Goal: Task Accomplishment & Management: Manage account settings

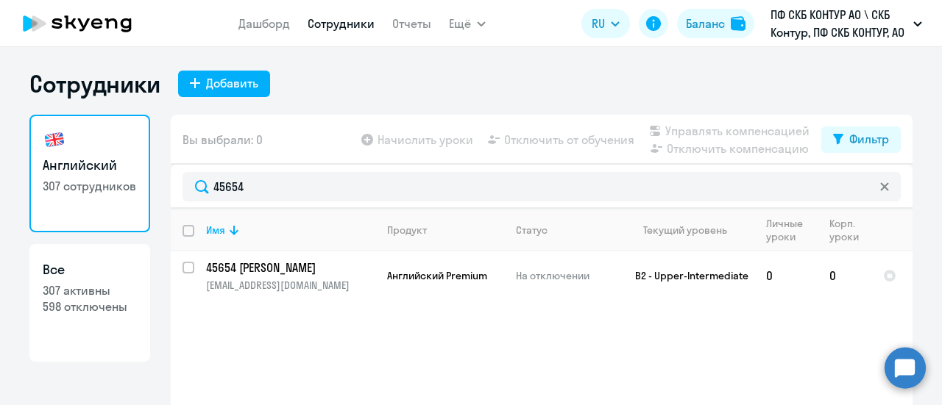
select select "30"
click at [127, 193] on div "Английский 307 сотрудников Все 307 активны 598 отключены Вы выбрали: 0 Начислит…" at bounding box center [470, 293] width 883 height 356
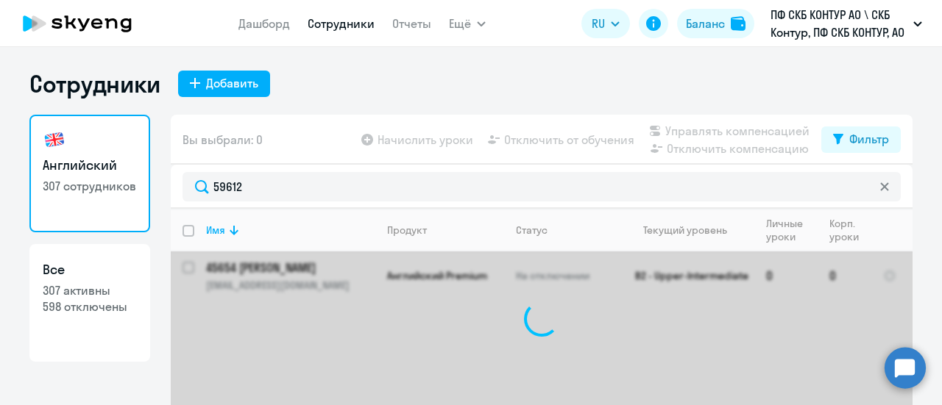
type input "59612"
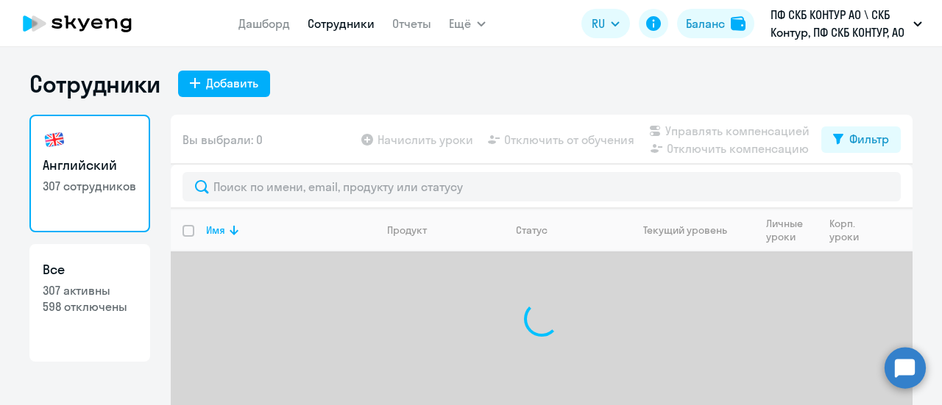
select select "30"
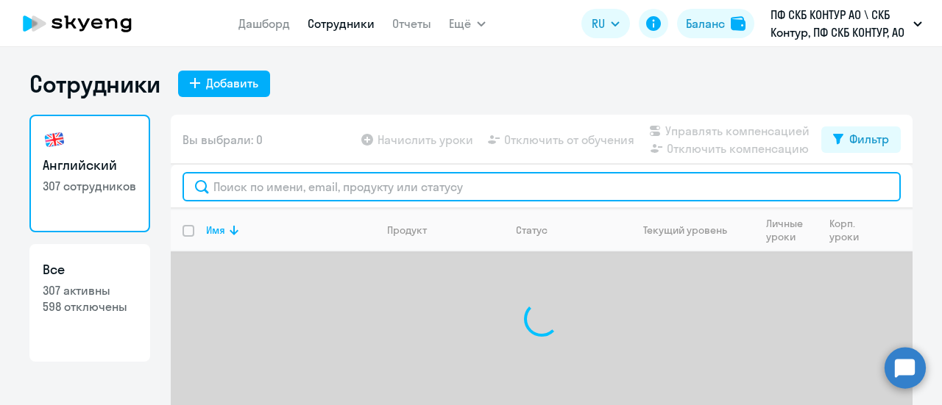
click at [243, 199] on input "text" at bounding box center [541, 186] width 718 height 29
paste input "59612"
type input "59612"
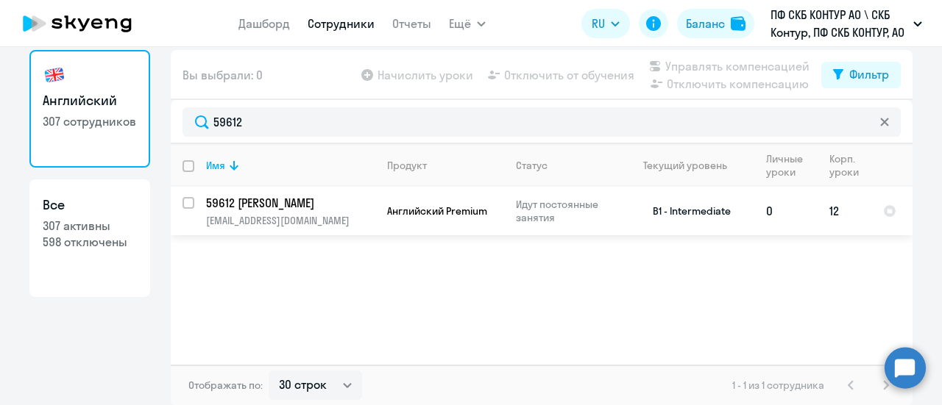
click at [185, 203] on input "select row 40453966" at bounding box center [196, 211] width 29 height 29
checkbox input "true"
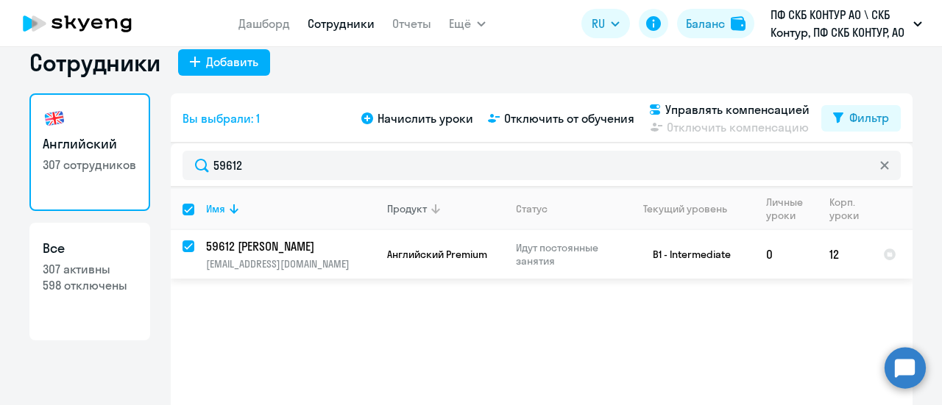
scroll to position [0, 0]
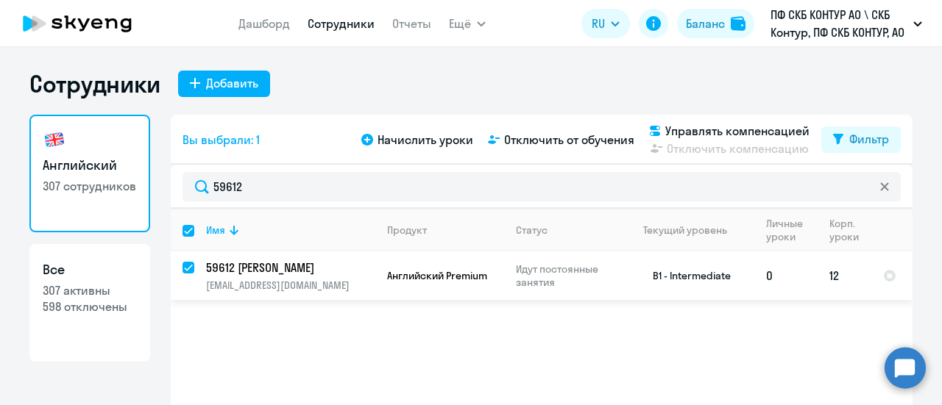
click at [241, 270] on p "59612 Фертиков Игорь Сергеевич" at bounding box center [289, 268] width 166 height 16
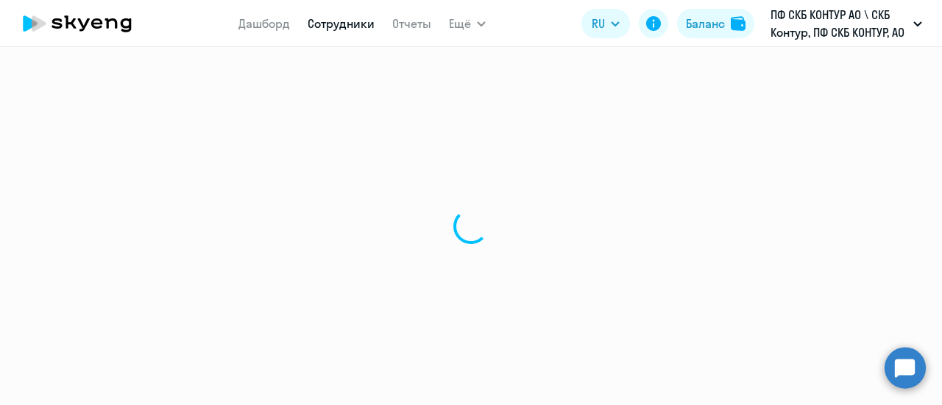
select select "english"
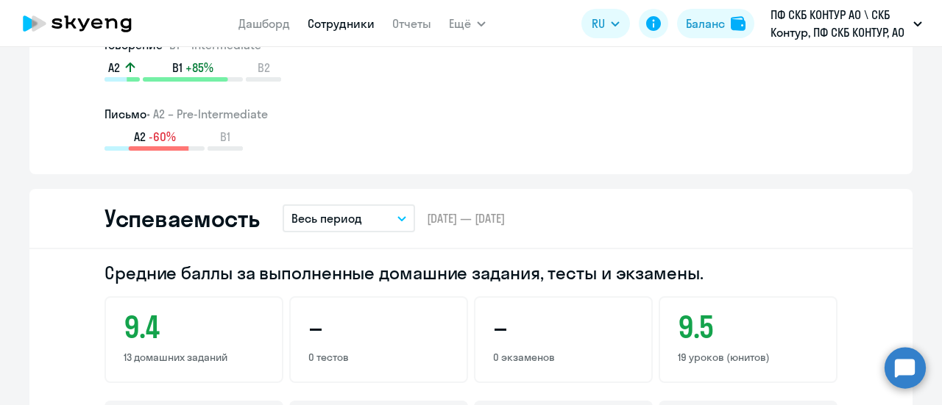
scroll to position [1177, 0]
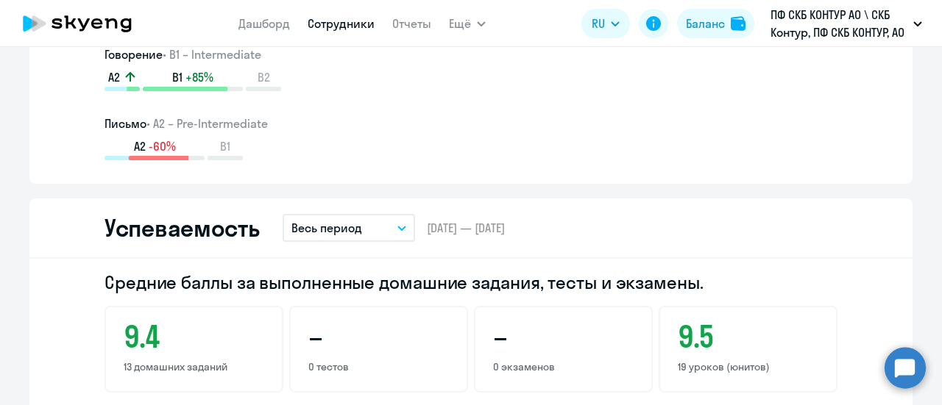
click at [394, 230] on button "Весь период" at bounding box center [349, 228] width 132 height 28
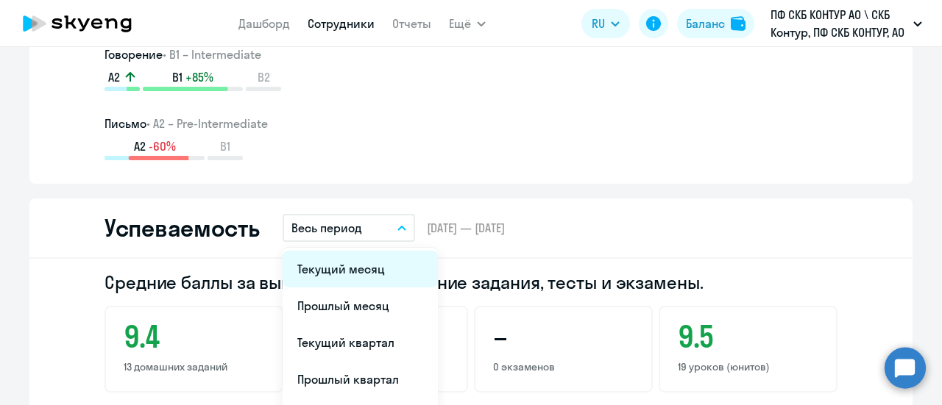
click at [358, 269] on li "Текущий месяц" at bounding box center [360, 269] width 155 height 37
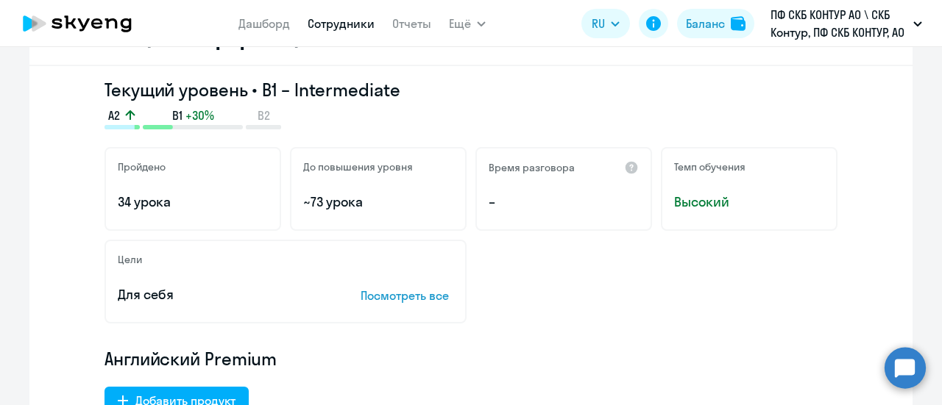
scroll to position [0, 0]
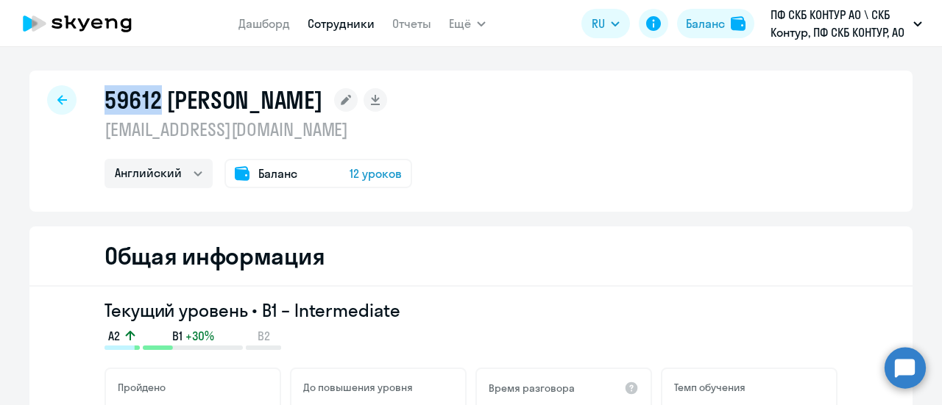
drag, startPoint x: 155, startPoint y: 98, endPoint x: 82, endPoint y: 98, distance: 72.1
click at [82, 98] on div "59612 Фертиков Игорь Сергеевич fertikov@skbkontur.ru Английский Баланс 12 уроков" at bounding box center [470, 141] width 883 height 141
copy h1 "59612"
click at [349, 24] on link "Сотрудники" at bounding box center [341, 23] width 67 height 15
select select "30"
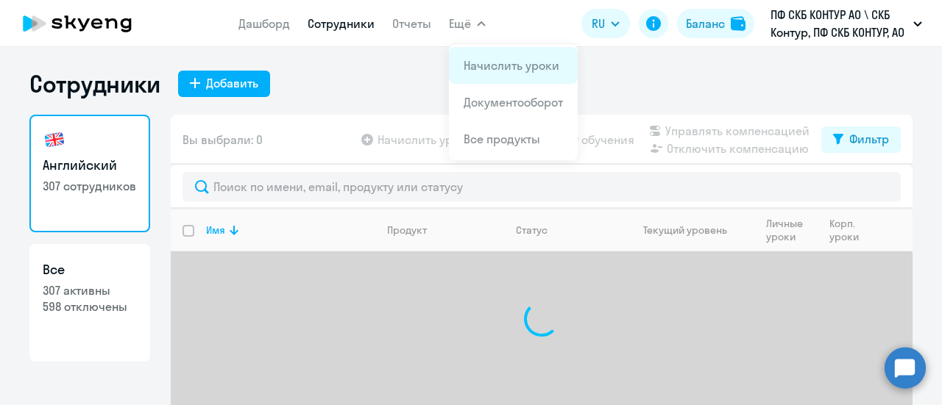
click at [506, 60] on link "Начислить уроки" at bounding box center [512, 65] width 96 height 15
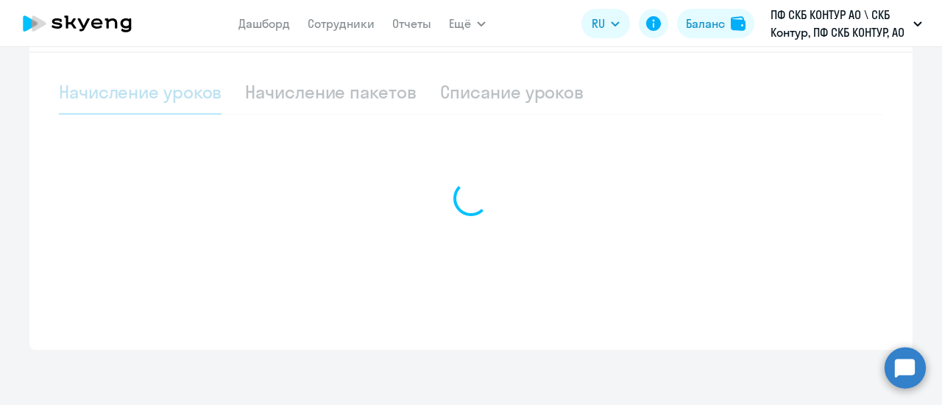
scroll to position [464, 0]
click at [483, 95] on div at bounding box center [471, 196] width 824 height 256
select select "10"
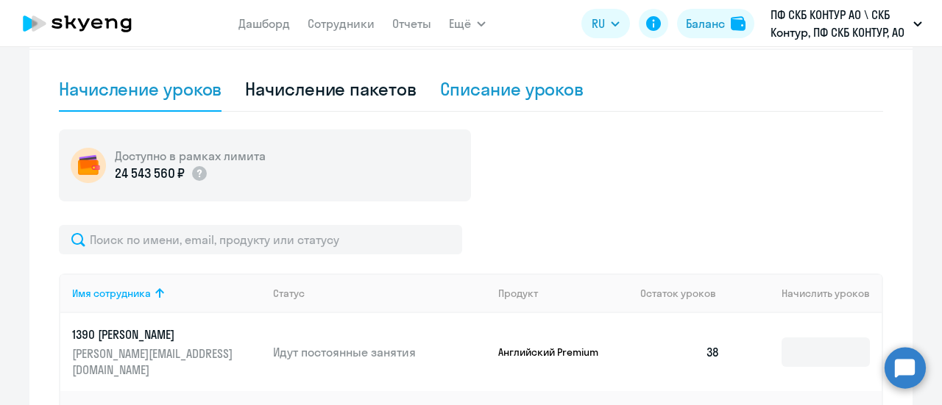
click at [484, 95] on div "Списание уроков" at bounding box center [512, 89] width 144 height 24
select select "10"
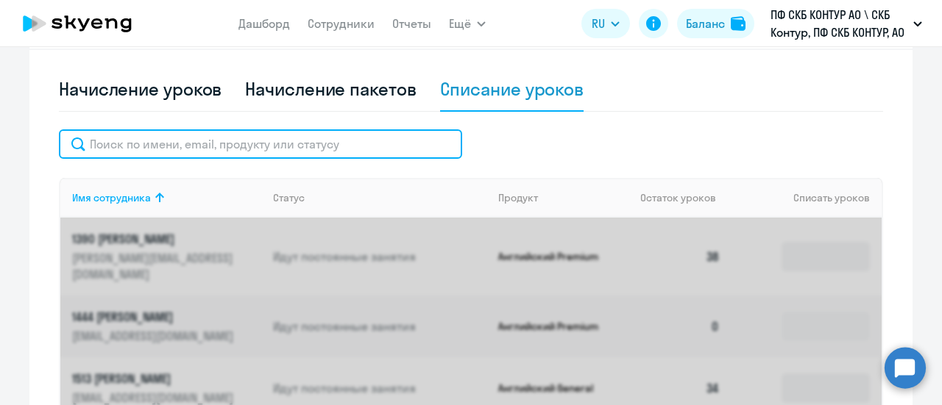
click at [208, 152] on input "text" at bounding box center [260, 144] width 403 height 29
paste input "59612"
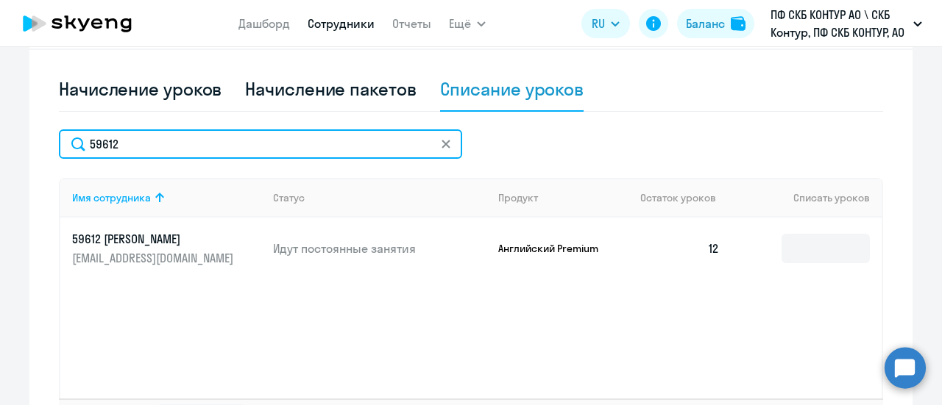
type input "59612"
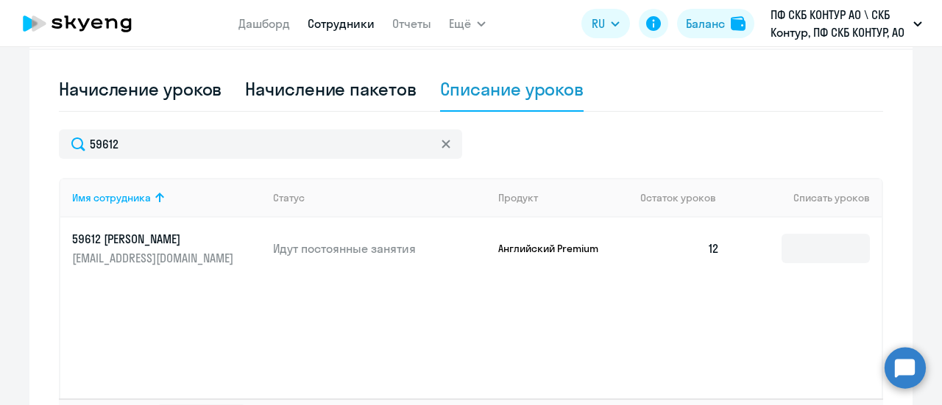
click at [341, 21] on link "Сотрудники" at bounding box center [341, 23] width 67 height 15
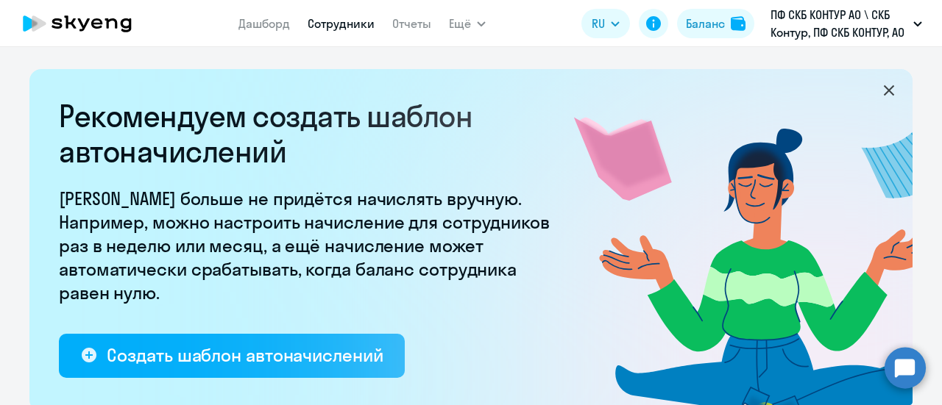
select select "30"
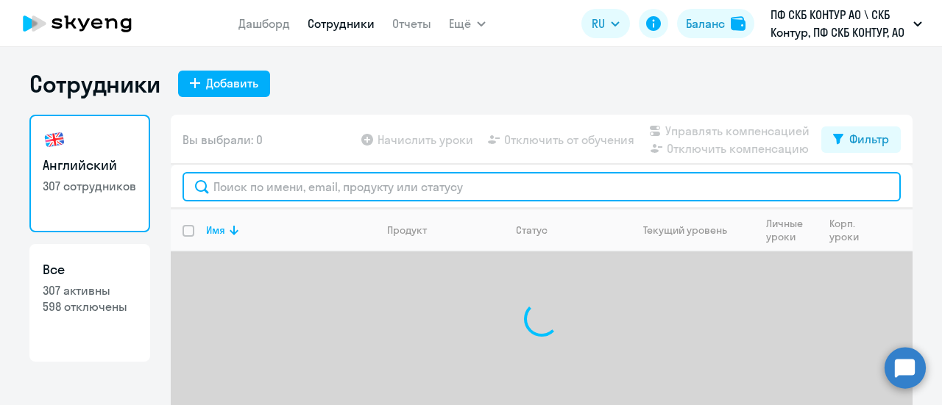
click at [283, 178] on input "text" at bounding box center [541, 186] width 718 height 29
paste input "59612"
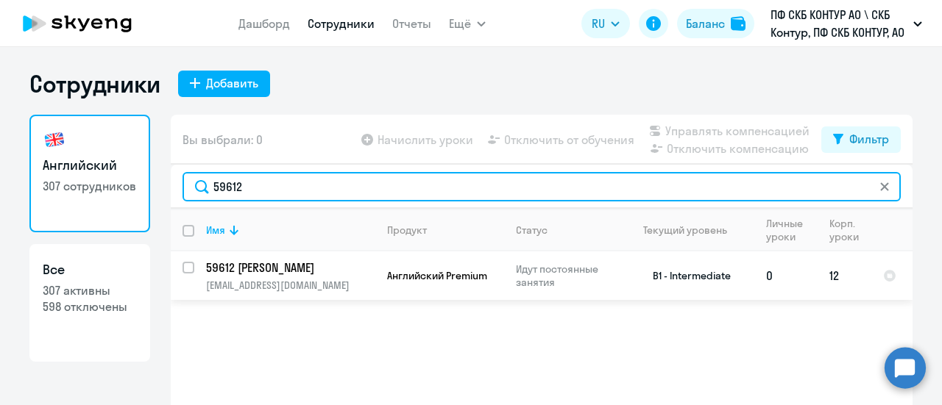
type input "59612"
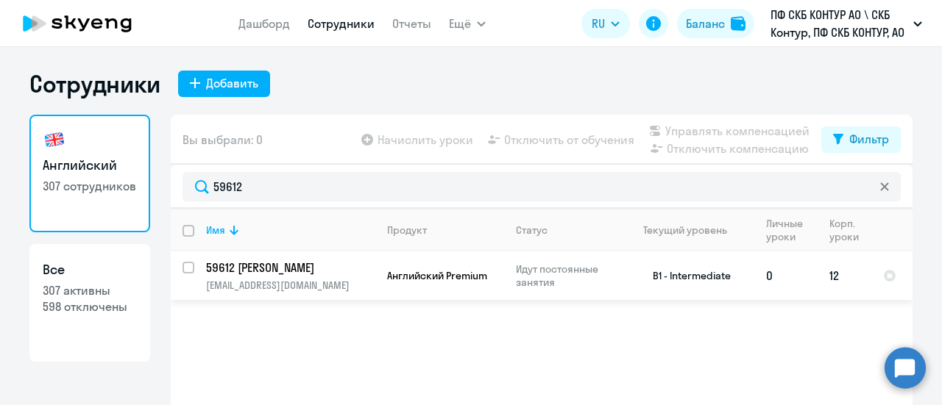
click at [185, 270] on input "select row 40453966" at bounding box center [196, 276] width 29 height 29
checkbox input "true"
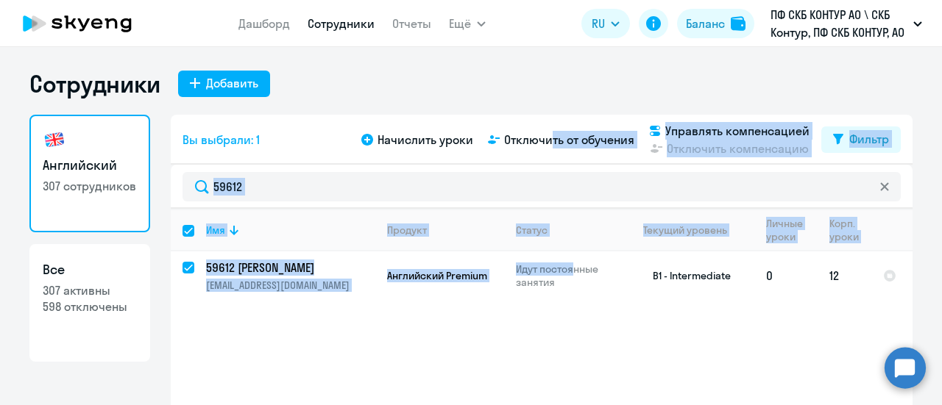
drag, startPoint x: 539, startPoint y: 141, endPoint x: 570, endPoint y: 258, distance: 121.0
click at [570, 258] on div "Вы выбрали: 1 Начислить уроки Отключить от обучения Управлять компенсацией Откл…" at bounding box center [542, 293] width 742 height 356
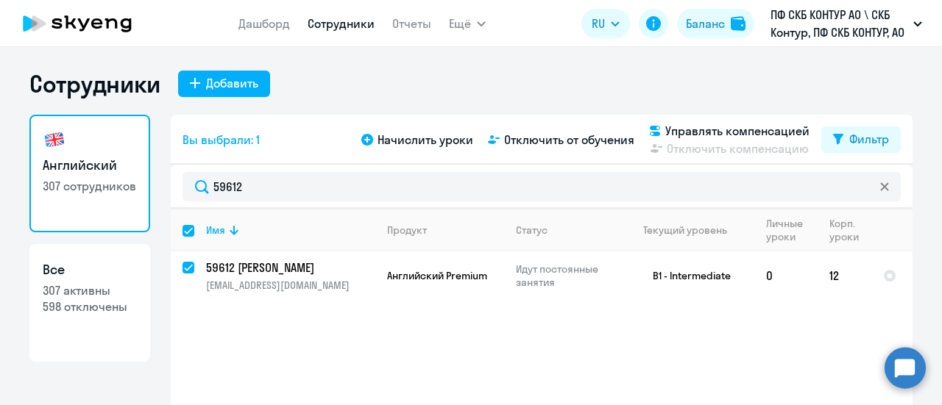
click at [361, 68] on div "Сотрудники Добавить Английский 307 сотрудников Все 307 активны 598 отключены Вы…" at bounding box center [471, 226] width 942 height 358
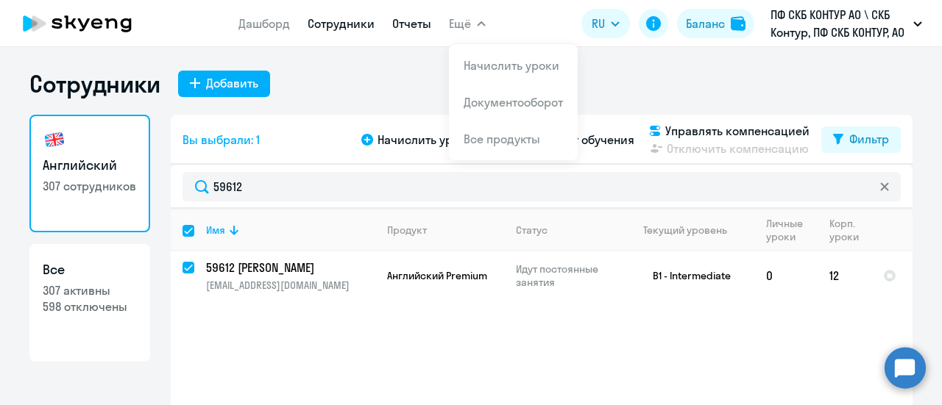
click at [423, 16] on link "Отчеты" at bounding box center [411, 23] width 39 height 15
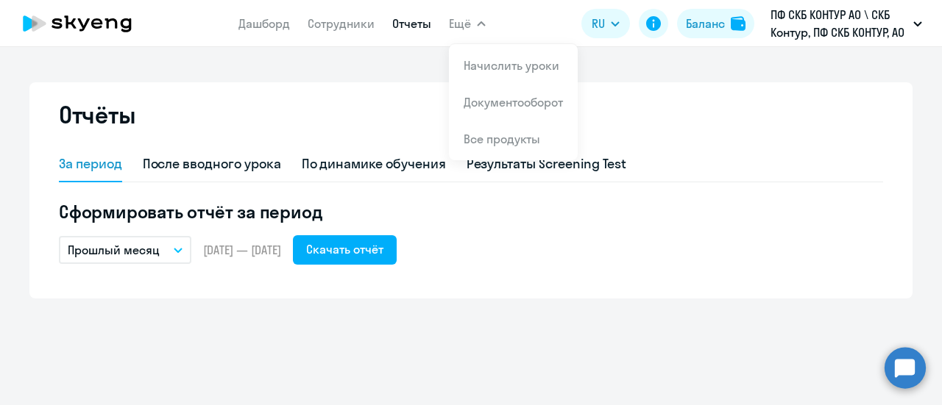
click at [426, 21] on link "Отчеты" at bounding box center [411, 23] width 39 height 15
click at [347, 30] on link "Сотрудники" at bounding box center [341, 23] width 67 height 15
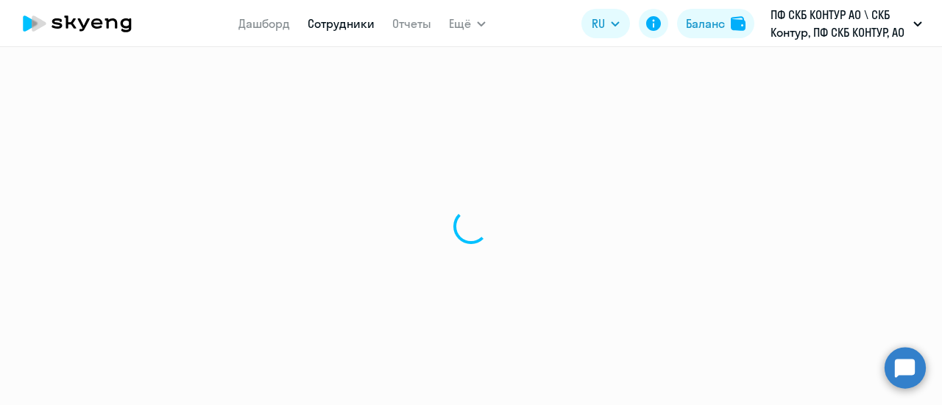
select select "30"
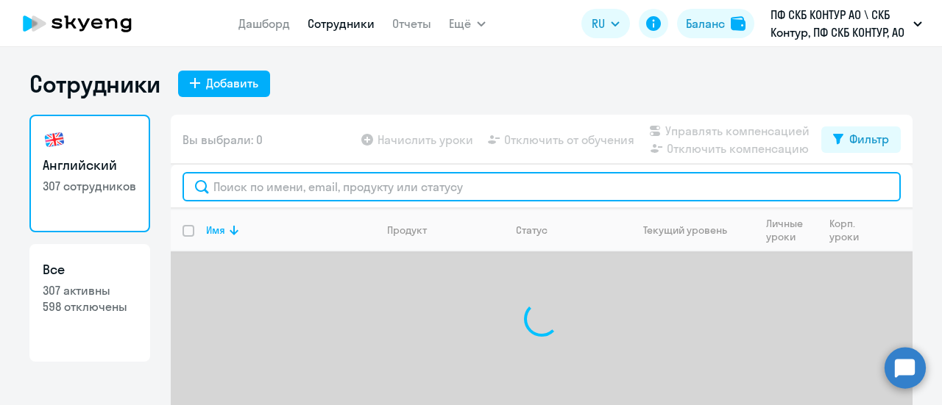
click at [246, 186] on input "text" at bounding box center [541, 186] width 718 height 29
paste input "59612"
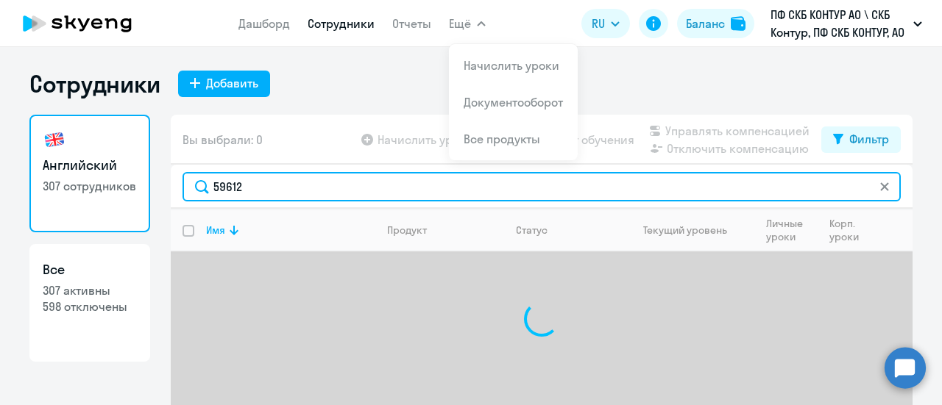
type input "59612"
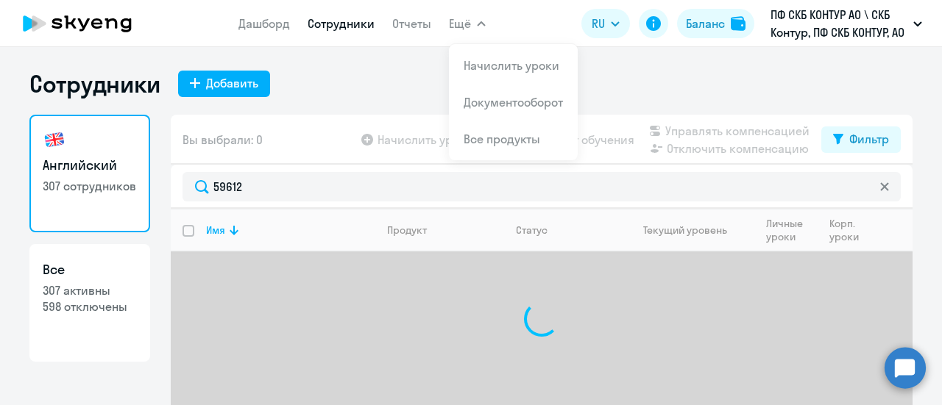
click at [481, 24] on icon "button" at bounding box center [481, 23] width 9 height 5
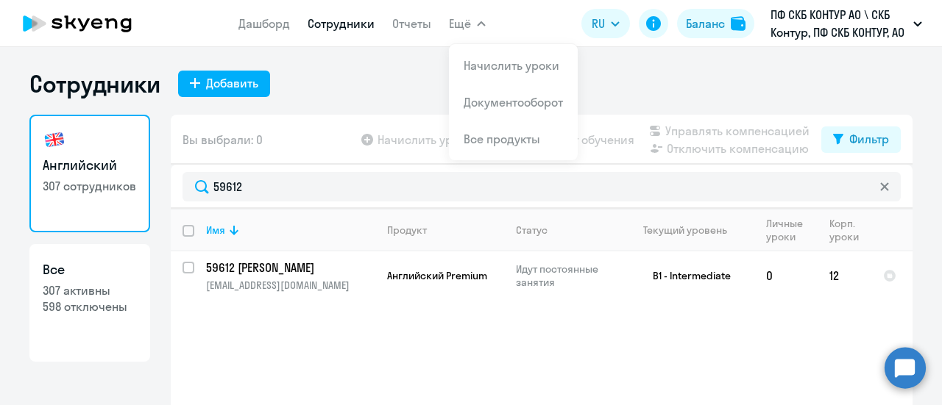
click at [489, 22] on app-header "Дашборд Сотрудники Отчеты Ещё Начислить уроки Документооборот Все продукты Дашб…" at bounding box center [471, 23] width 942 height 47
click at [482, 65] on link "Начислить уроки" at bounding box center [512, 65] width 96 height 15
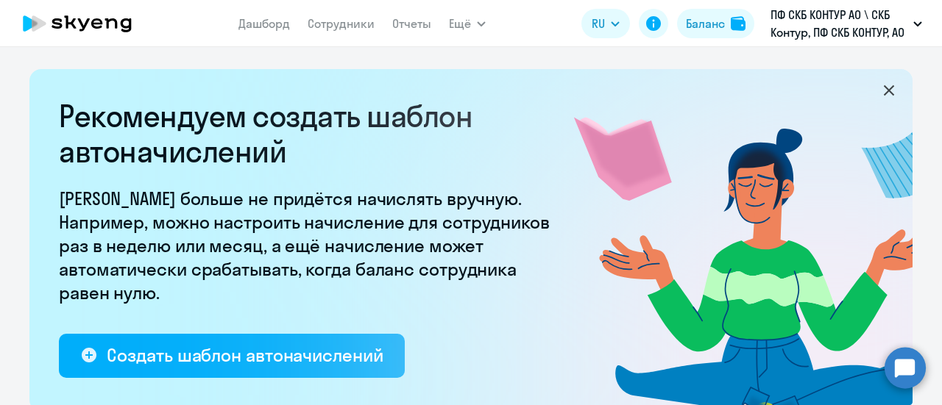
select select "10"
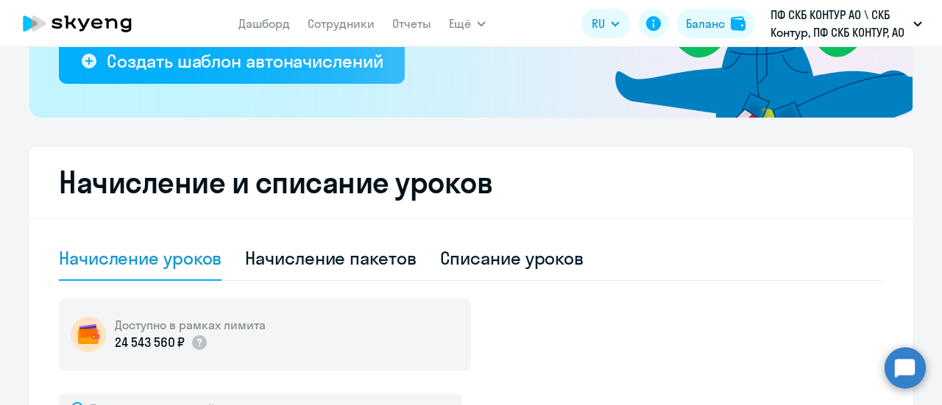
scroll to position [441, 0]
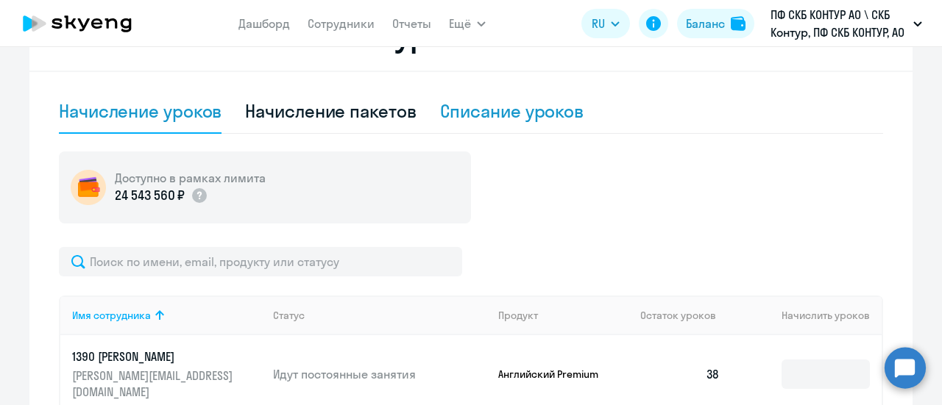
click at [468, 112] on div "Списание уроков" at bounding box center [512, 111] width 144 height 24
select select "10"
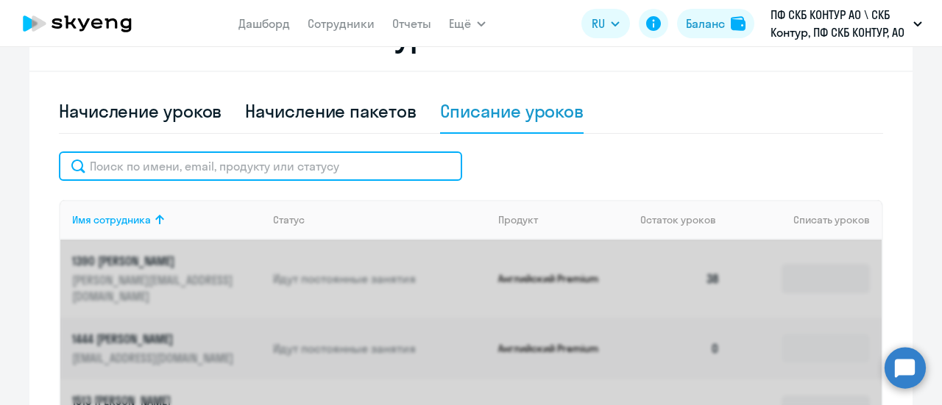
click at [150, 172] on input "text" at bounding box center [260, 166] width 403 height 29
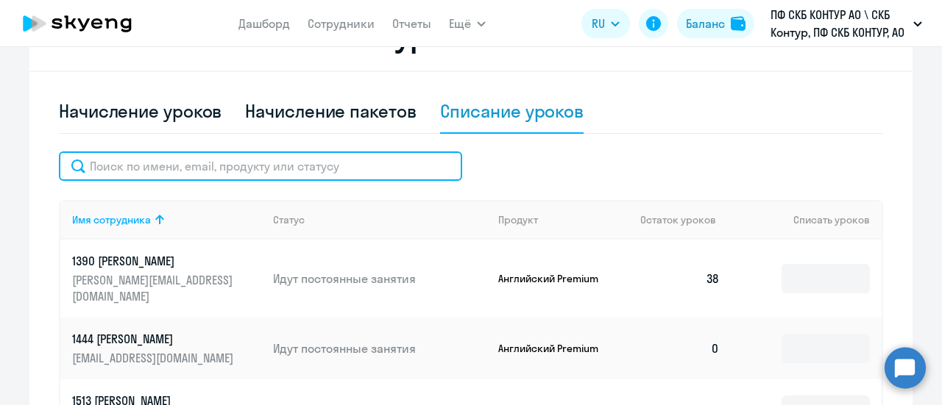
paste input "59612"
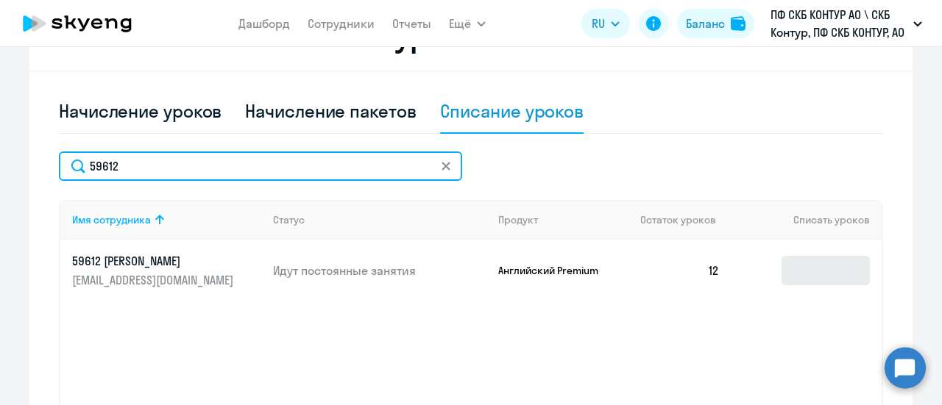
type input "59612"
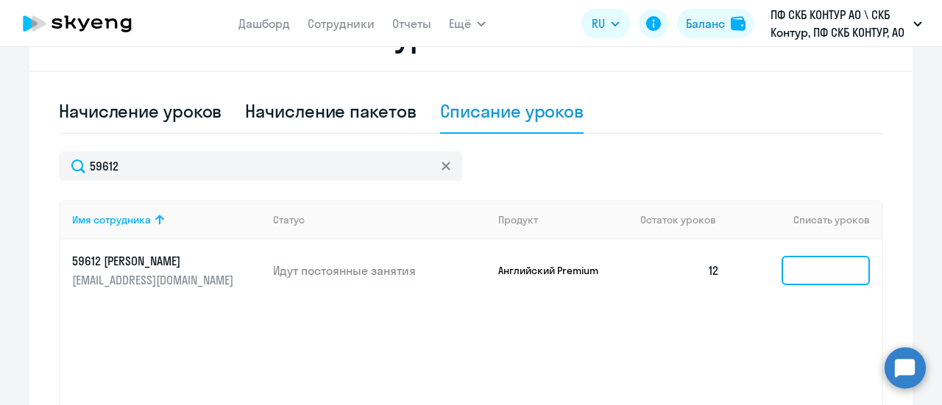
click at [796, 259] on input at bounding box center [825, 270] width 88 height 29
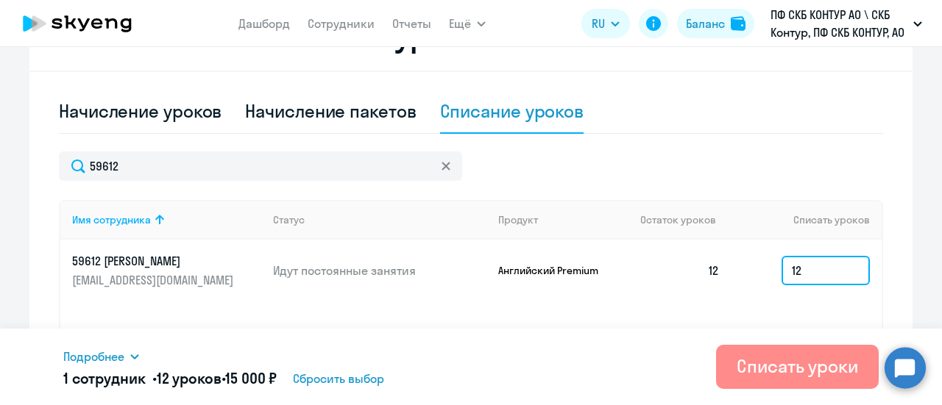
type input "12"
click at [821, 362] on div "Списать уроки" at bounding box center [797, 367] width 121 height 24
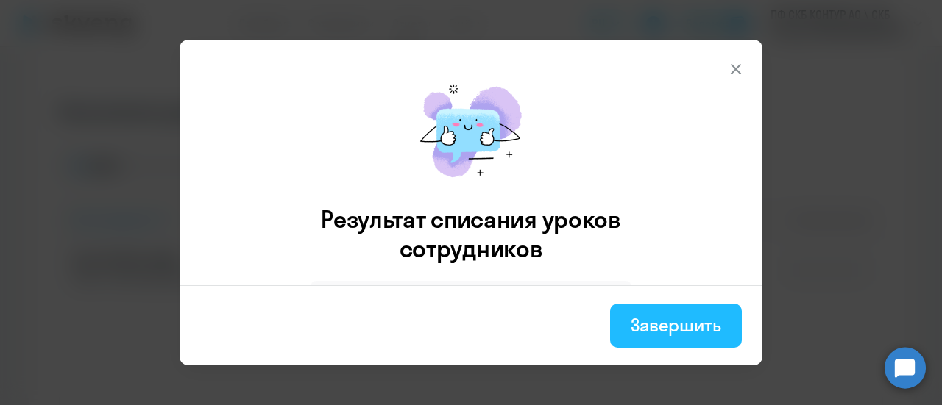
click at [657, 334] on div "Завершить" at bounding box center [676, 325] width 91 height 24
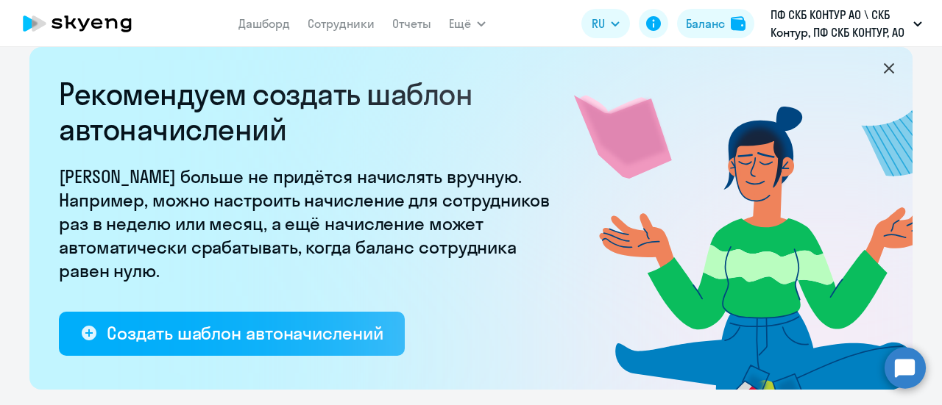
scroll to position [0, 0]
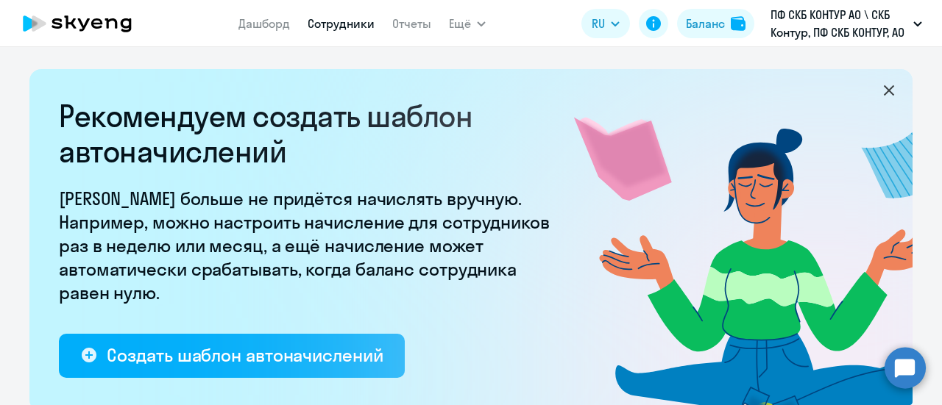
click at [337, 24] on link "Сотрудники" at bounding box center [341, 23] width 67 height 15
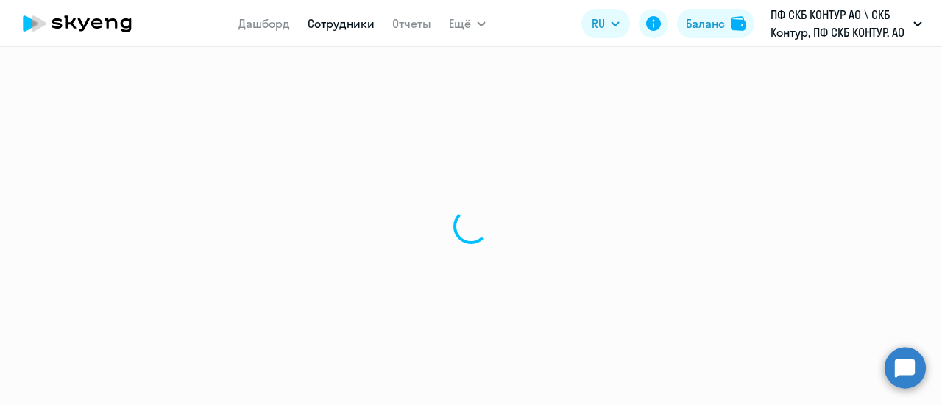
select select "30"
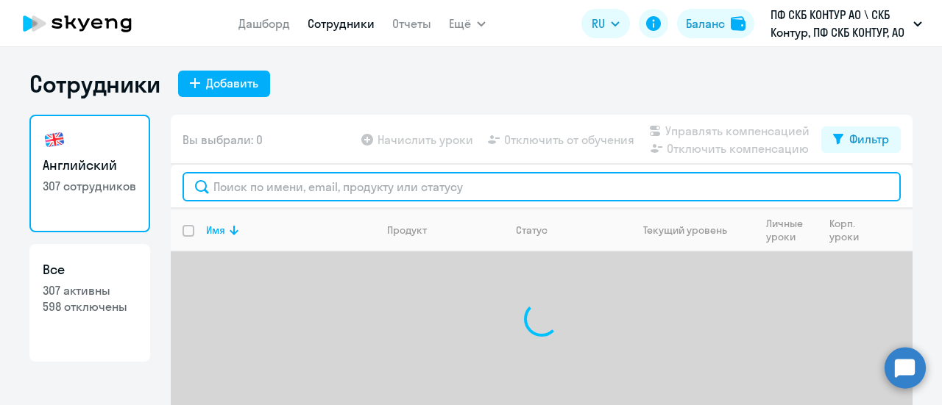
click at [269, 192] on input "text" at bounding box center [541, 186] width 718 height 29
paste input "59612"
type input "59612"
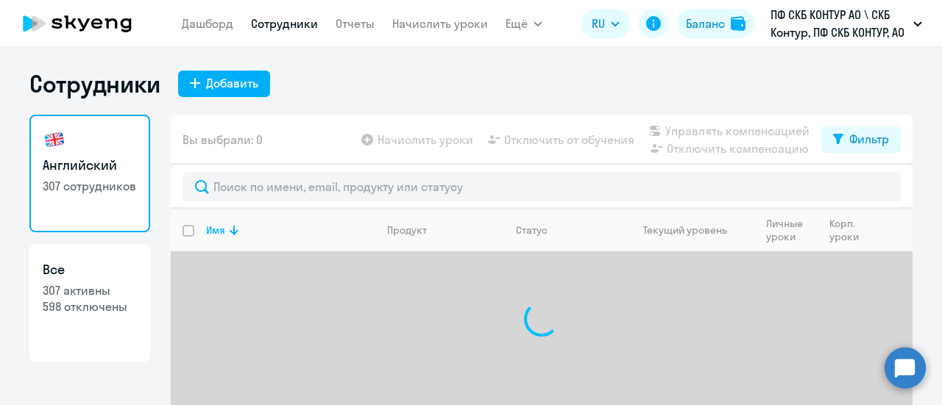
select select "30"
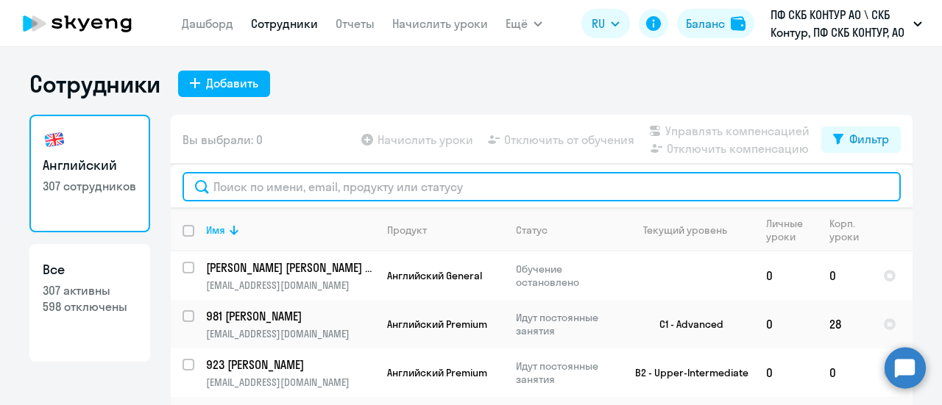
click at [272, 188] on input "text" at bounding box center [541, 186] width 718 height 29
paste input "59612"
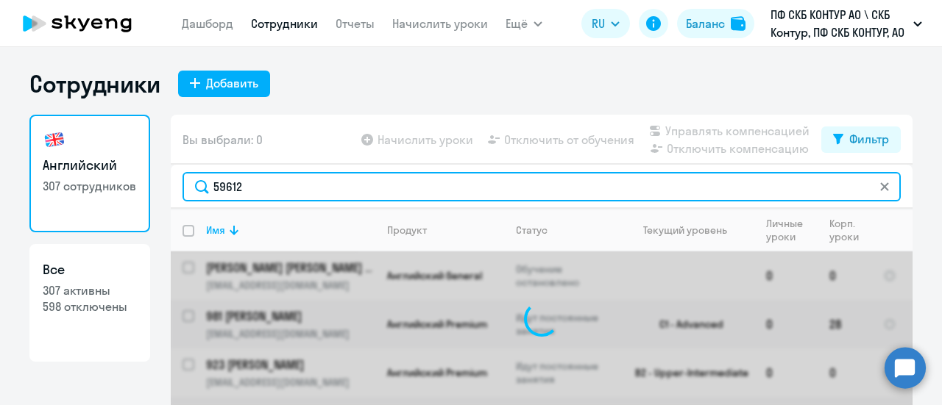
type input "59612"
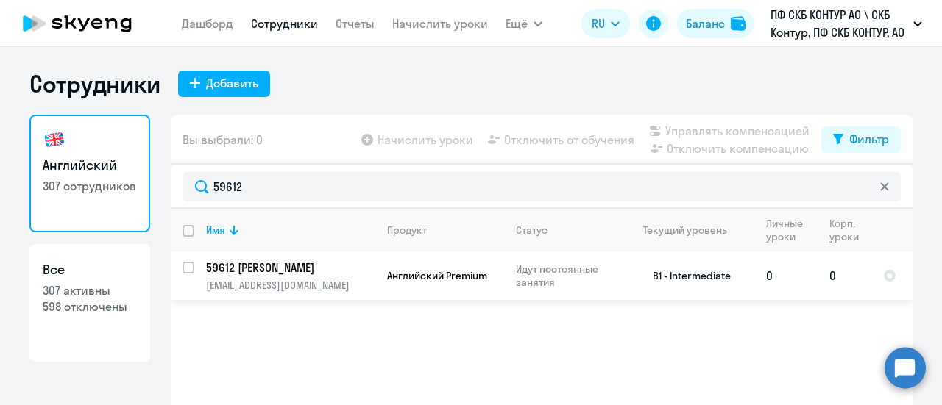
click at [182, 269] on input "select row 40453966" at bounding box center [196, 276] width 29 height 29
checkbox input "true"
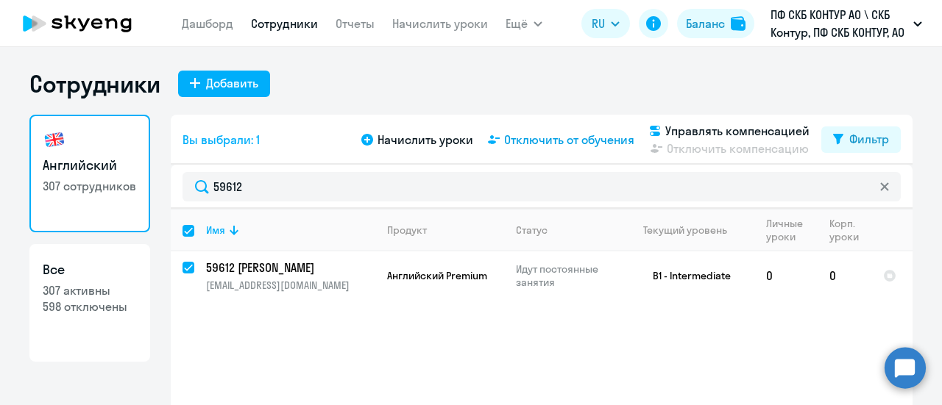
click at [550, 145] on span "Отключить от обучения" at bounding box center [569, 140] width 130 height 18
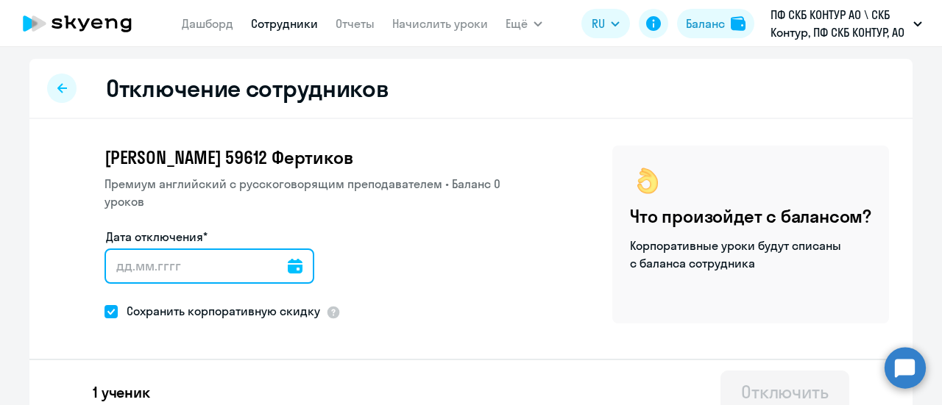
click at [116, 274] on input "Дата отключения*" at bounding box center [209, 266] width 210 height 35
drag, startPoint x: 163, startPoint y: 267, endPoint x: 272, endPoint y: 271, distance: 108.2
click at [272, 271] on input "Дата отключения*" at bounding box center [209, 266] width 210 height 35
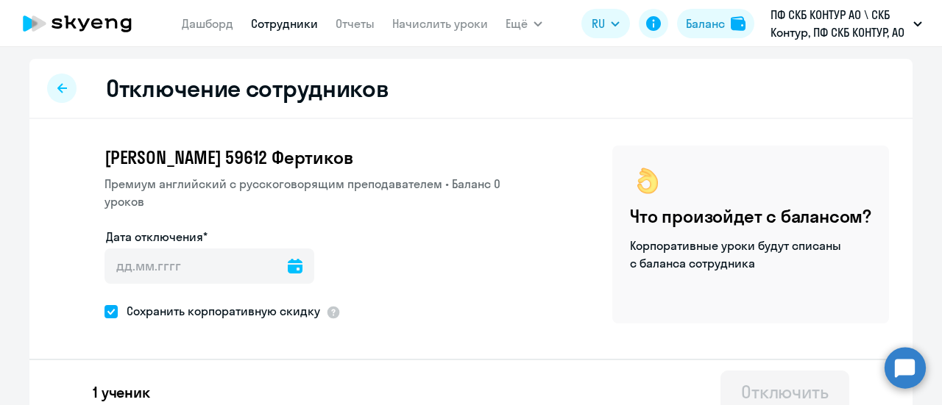
click at [288, 271] on icon at bounding box center [295, 266] width 15 height 15
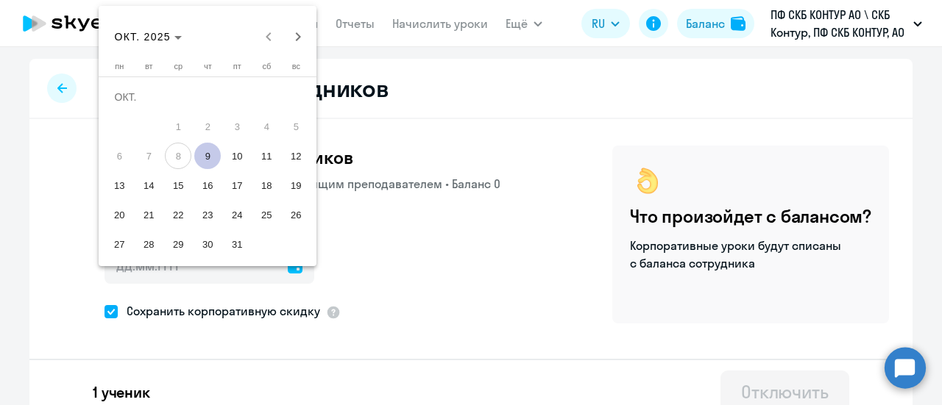
click at [203, 160] on span "9" at bounding box center [207, 156] width 26 height 26
type input "09.10.2025"
type input "9.10.2025"
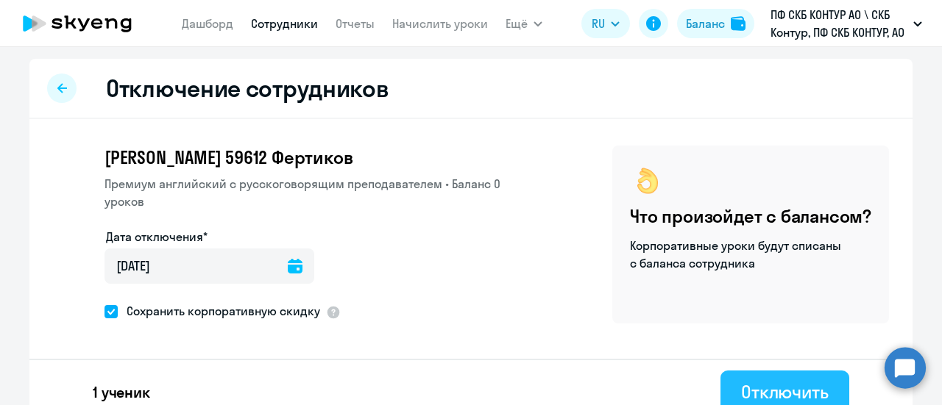
click at [751, 391] on div "Отключить" at bounding box center [785, 392] width 88 height 24
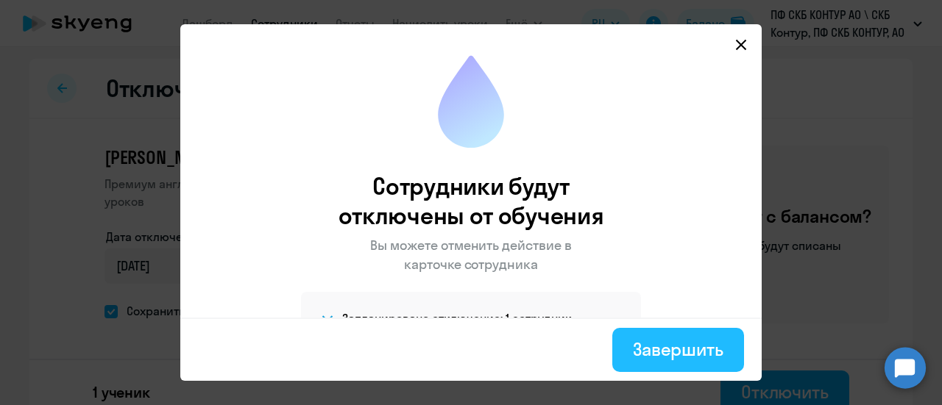
click at [687, 336] on button "Завершить" at bounding box center [678, 350] width 132 height 44
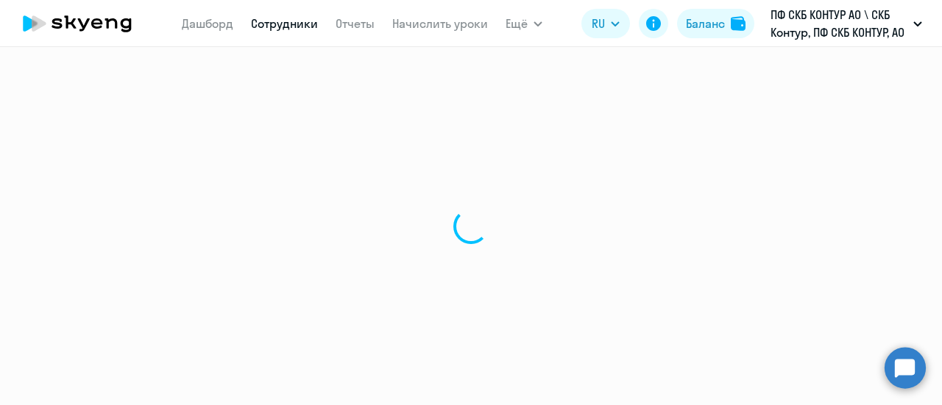
select select "30"
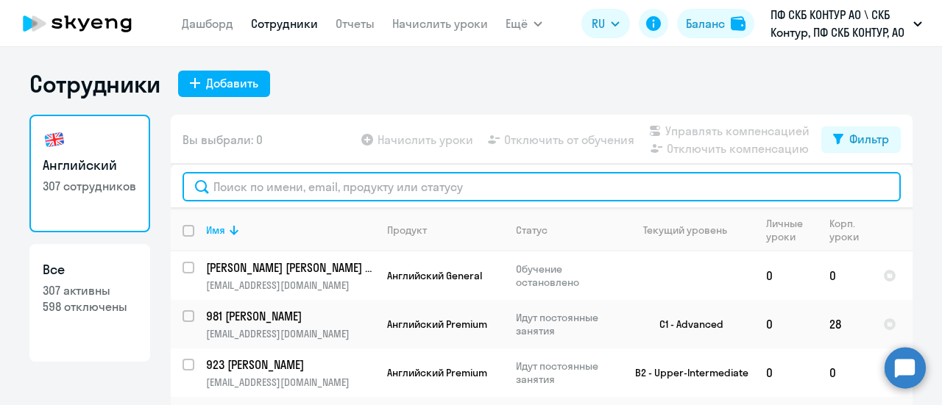
click at [283, 187] on input "text" at bounding box center [541, 186] width 718 height 29
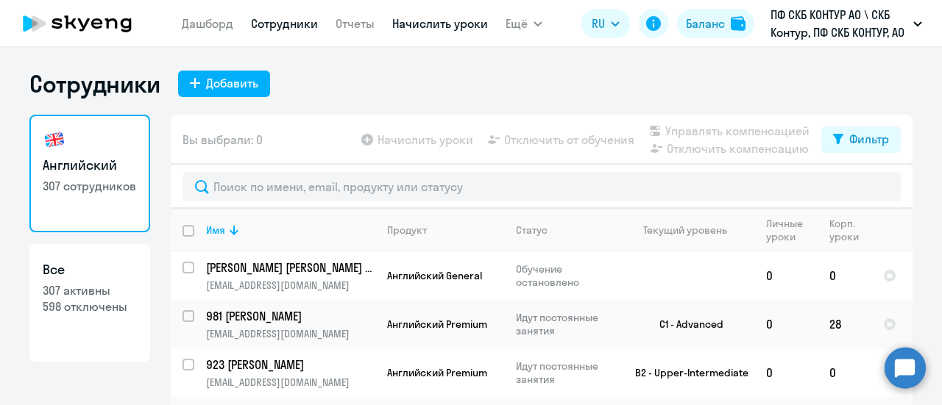
click at [436, 24] on link "Начислить уроки" at bounding box center [440, 23] width 96 height 15
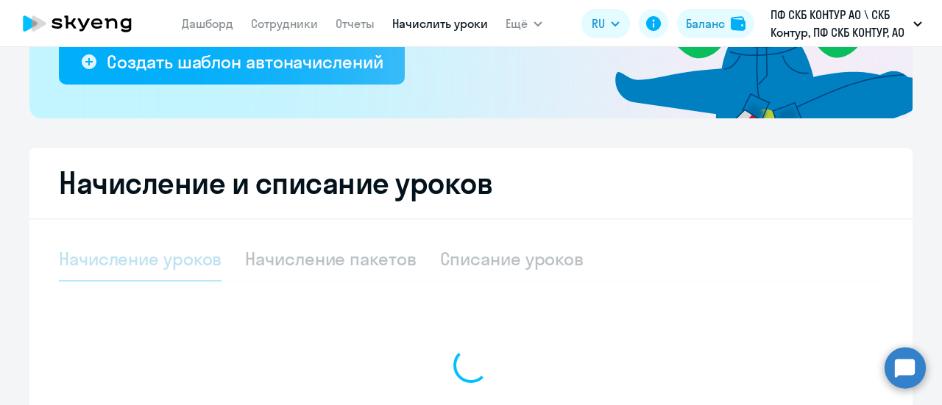
scroll to position [294, 0]
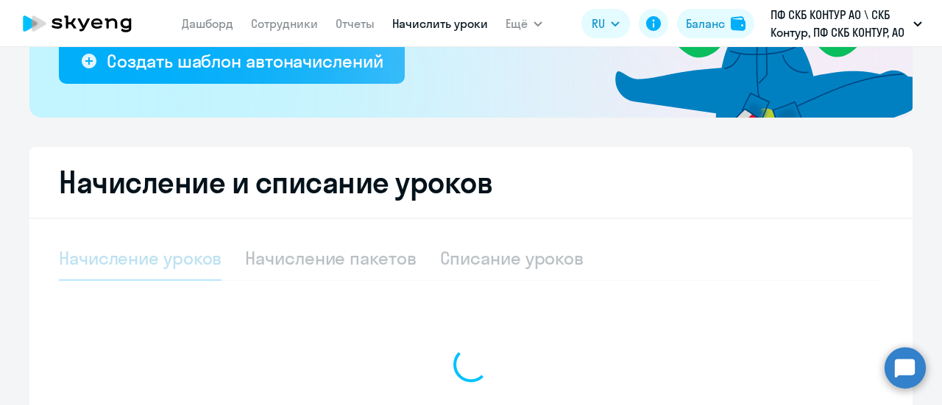
select select "10"
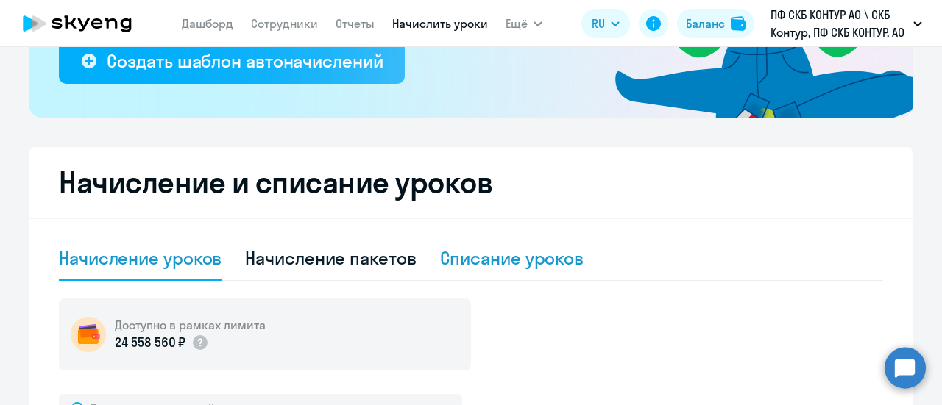
drag, startPoint x: 496, startPoint y: 263, endPoint x: 469, endPoint y: 263, distance: 26.5
click at [495, 263] on div "Списание уроков" at bounding box center [512, 258] width 144 height 24
select select "10"
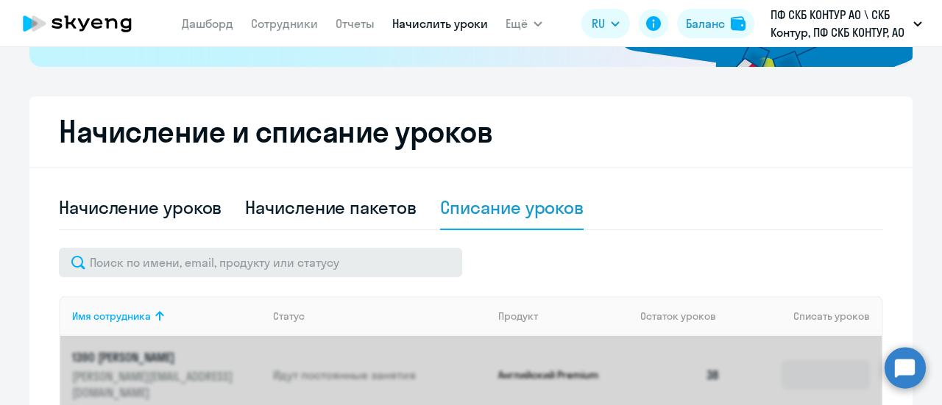
scroll to position [368, 0]
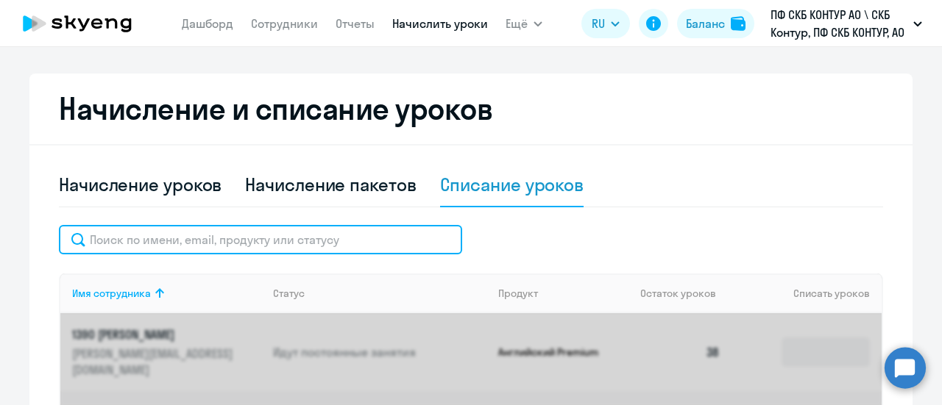
click at [246, 242] on input "text" at bounding box center [260, 239] width 403 height 29
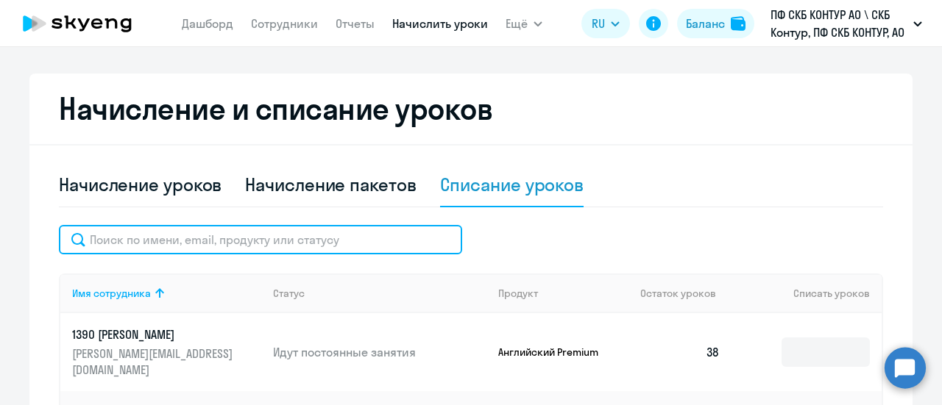
paste input "30217"
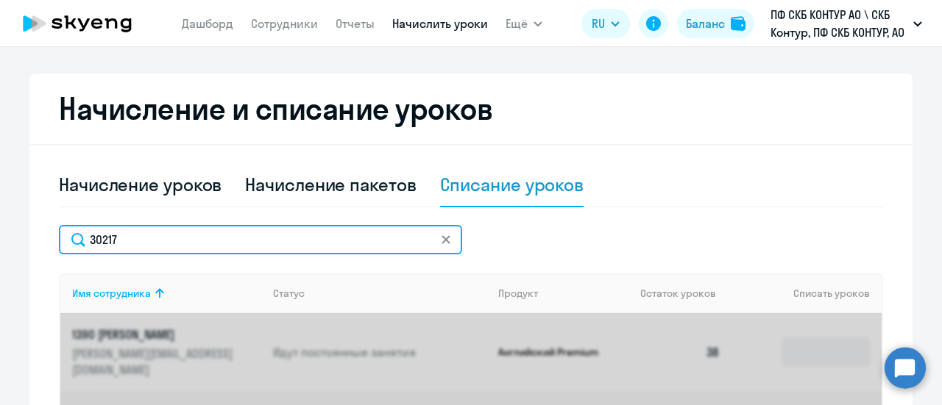
type input "30217"
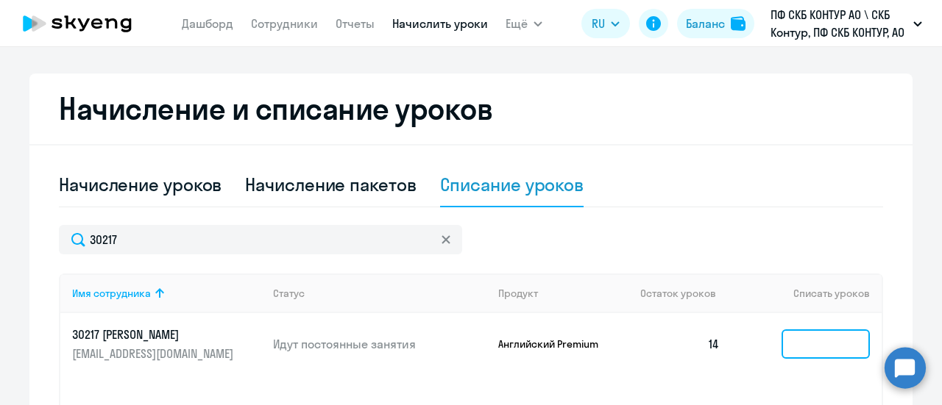
click at [792, 343] on input at bounding box center [825, 344] width 88 height 29
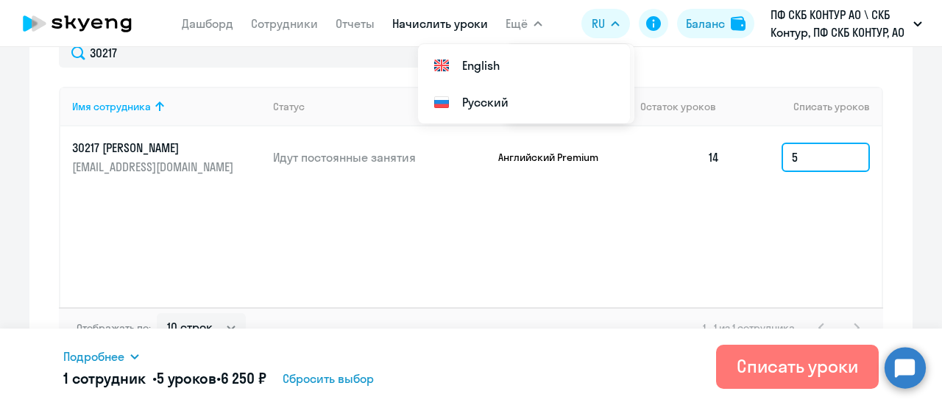
scroll to position [580, 0]
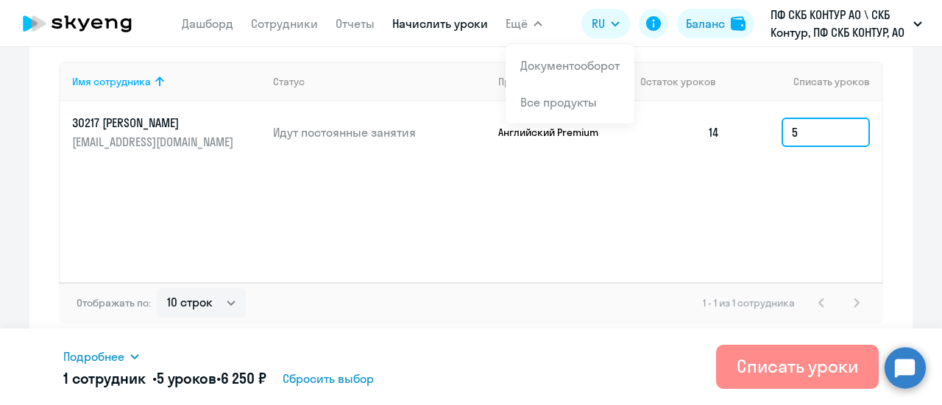
type input "5"
click at [793, 373] on div "Списать уроки" at bounding box center [797, 367] width 121 height 24
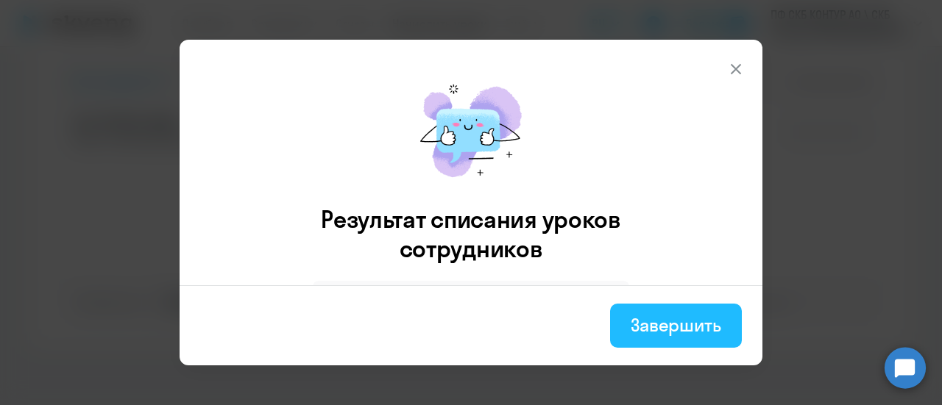
click at [692, 333] on div "Завершить" at bounding box center [676, 325] width 91 height 24
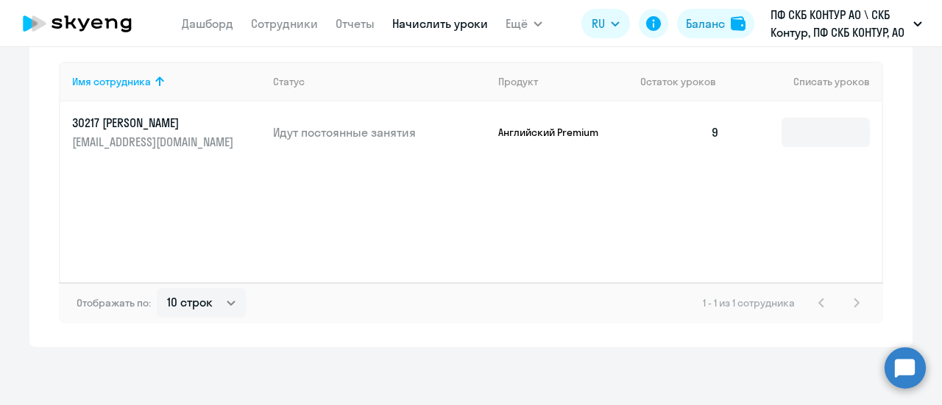
scroll to position [359, 0]
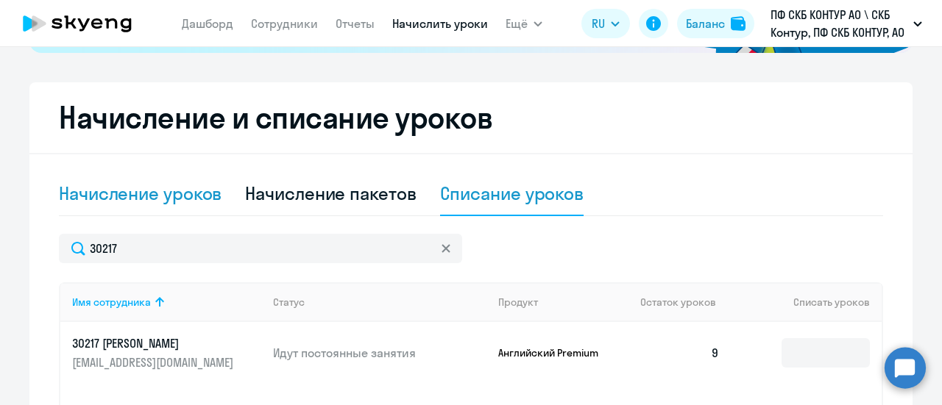
click at [153, 200] on div "Начисление уроков" at bounding box center [140, 194] width 163 height 24
select select "10"
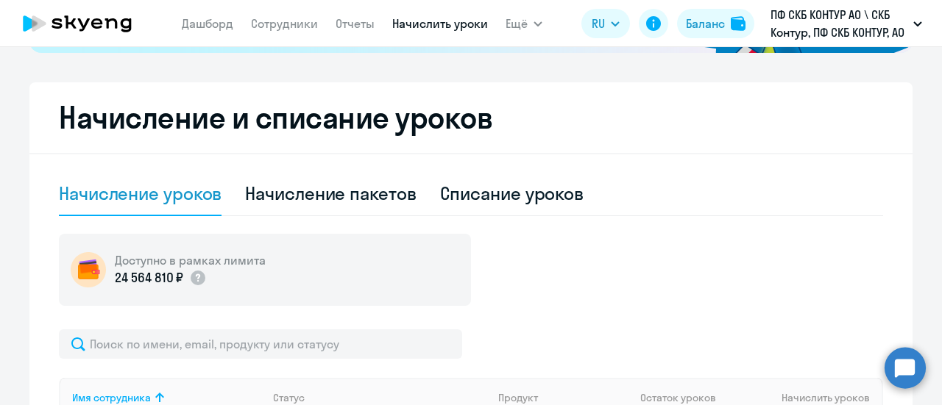
scroll to position [433, 0]
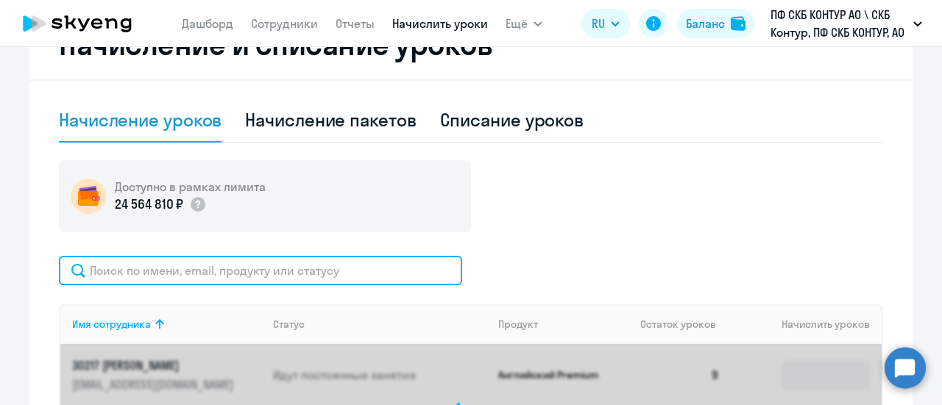
click at [175, 269] on input "text" at bounding box center [260, 270] width 403 height 29
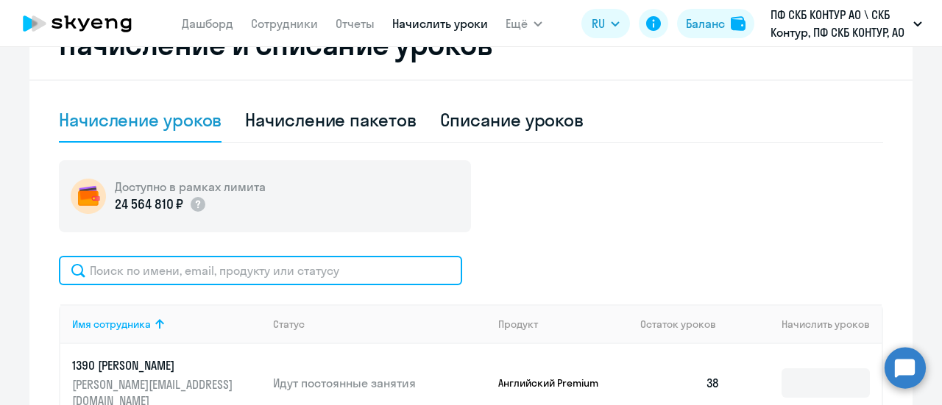
paste input "65214"
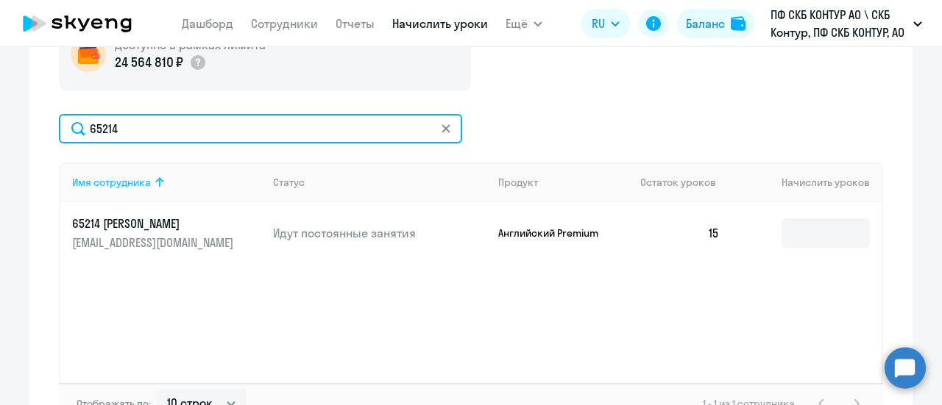
scroll to position [580, 0]
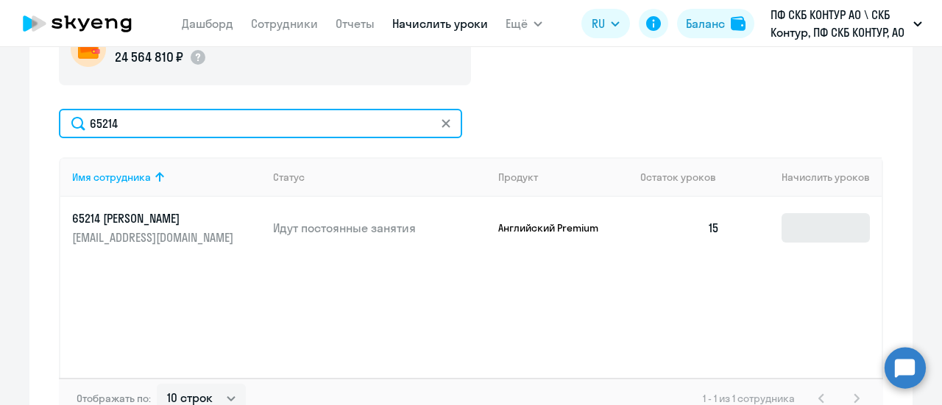
type input "65214"
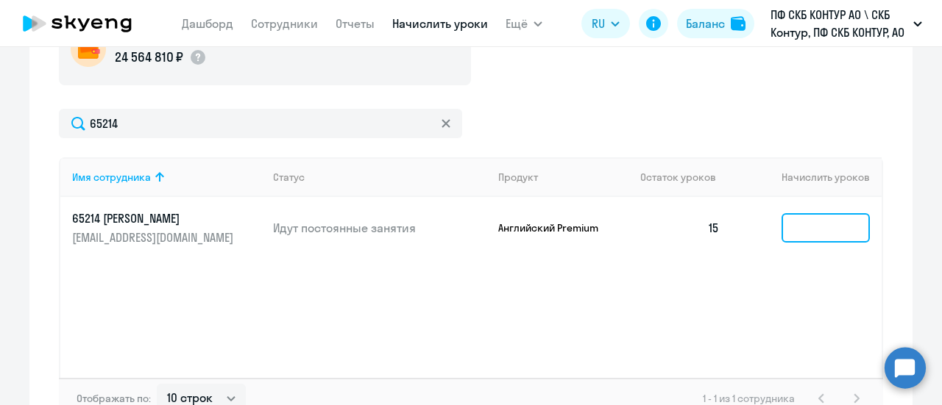
click at [781, 230] on input at bounding box center [825, 227] width 88 height 29
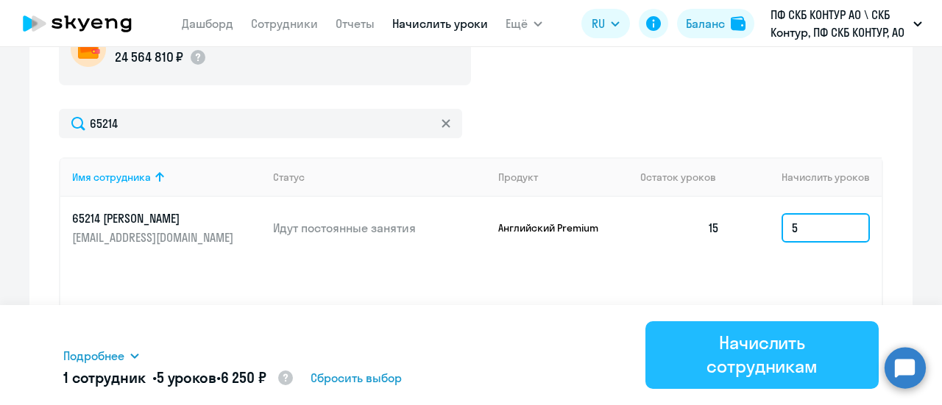
type input "5"
click at [736, 354] on div "Начислить сотрудникам" at bounding box center [762, 354] width 192 height 47
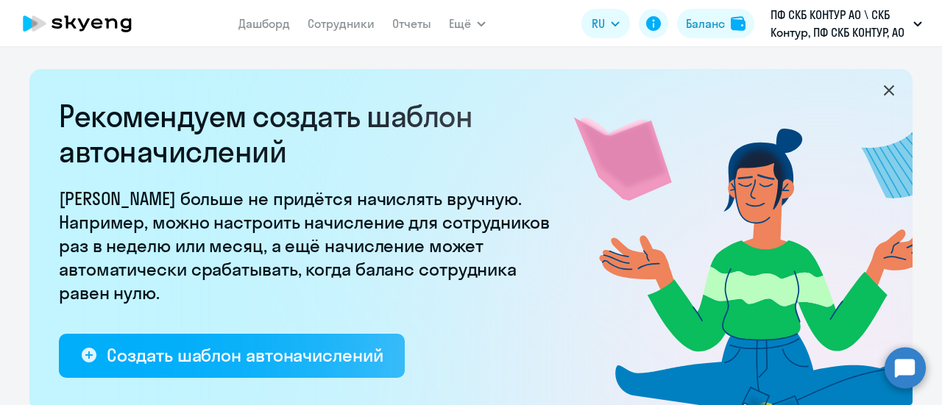
select select "10"
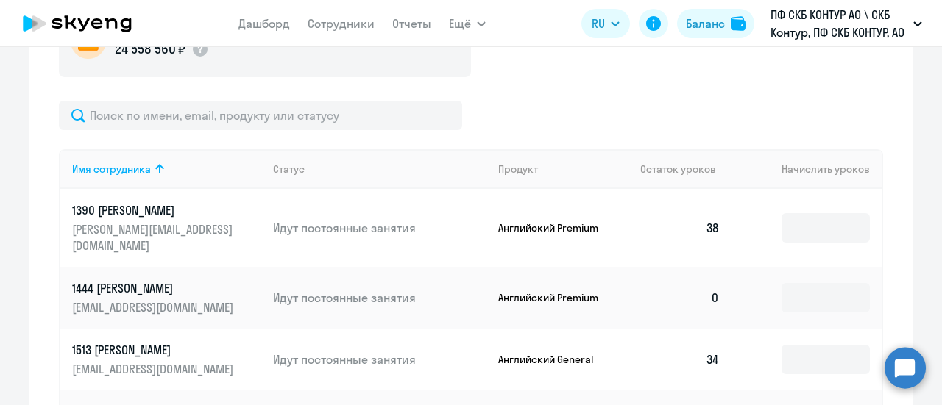
scroll to position [589, 0]
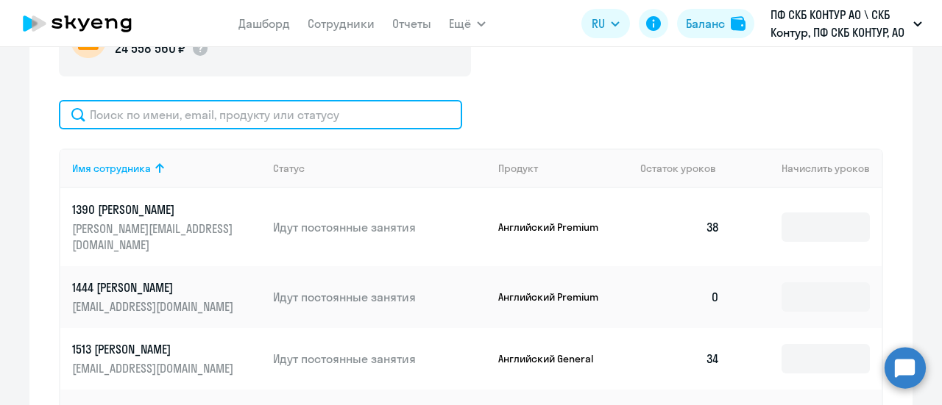
click at [128, 124] on input "text" at bounding box center [260, 114] width 403 height 29
paste input "35531"
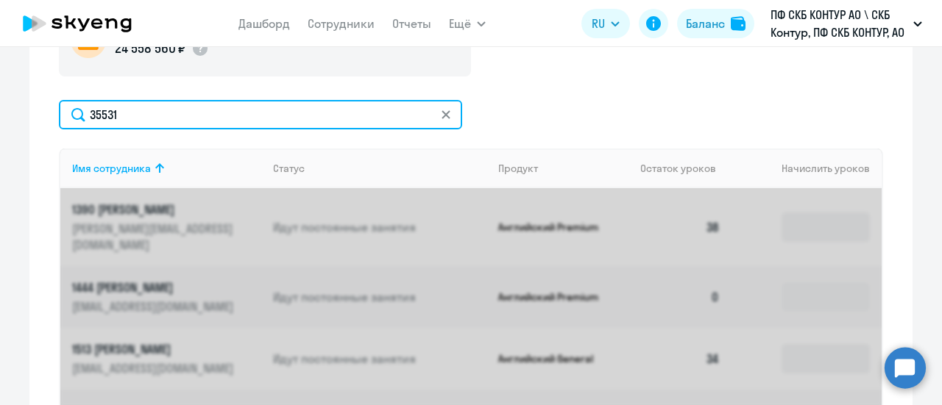
type input "35531"
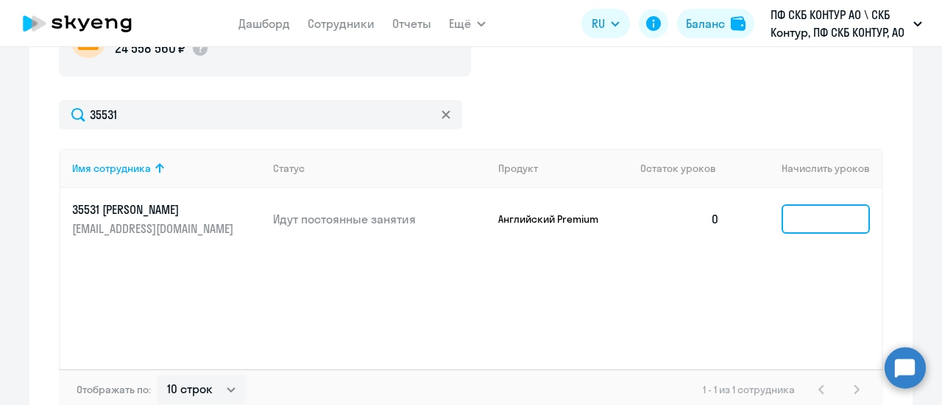
click at [795, 216] on input at bounding box center [825, 219] width 88 height 29
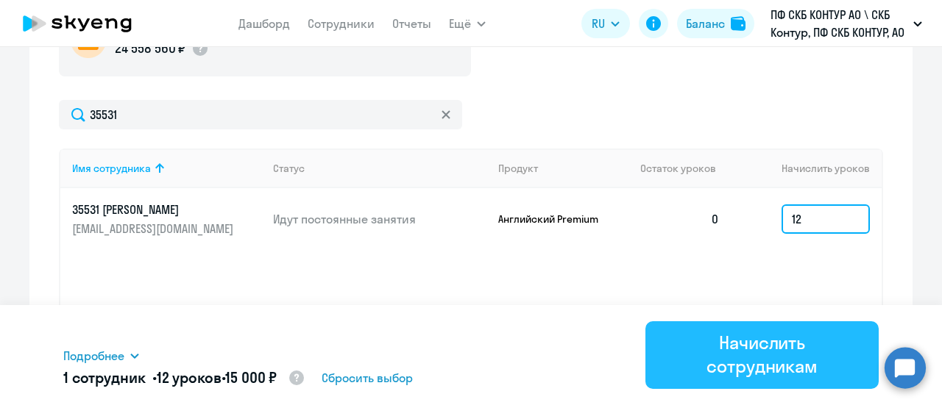
type input "12"
click at [776, 361] on div "Начислить сотрудникам" at bounding box center [762, 354] width 192 height 47
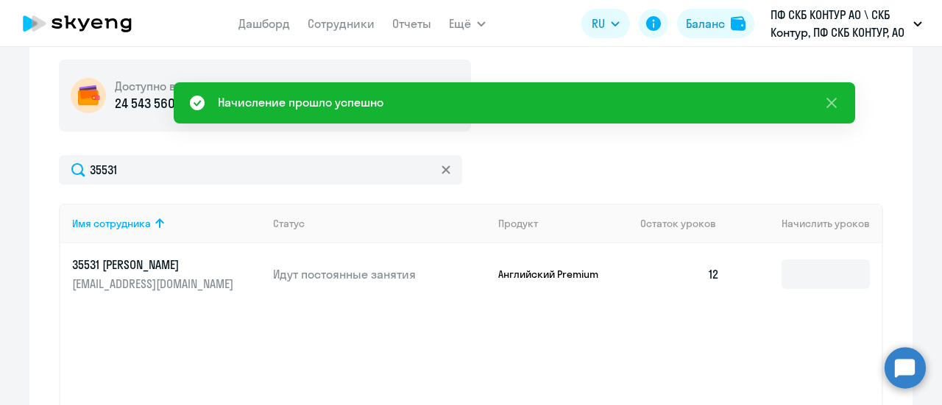
scroll to position [515, 0]
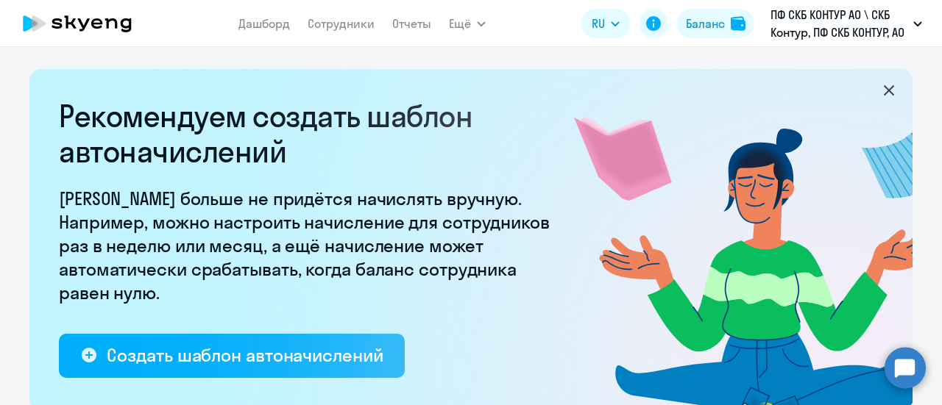
select select "10"
click at [915, 364] on circle at bounding box center [904, 367] width 41 height 41
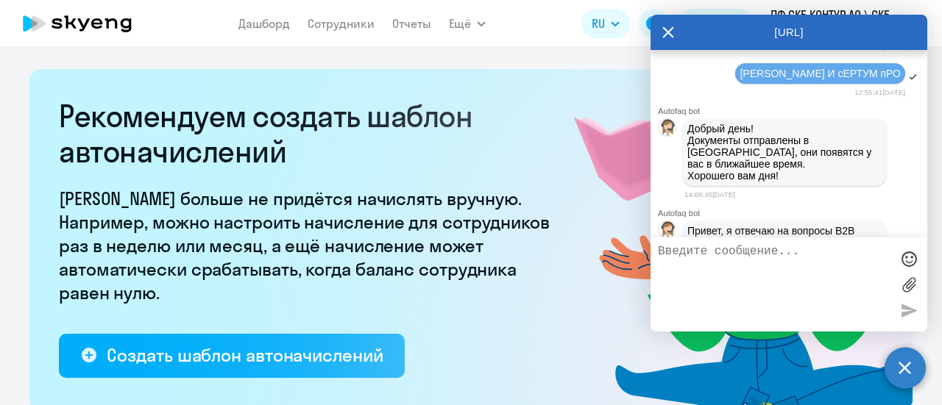
scroll to position [929, 0]
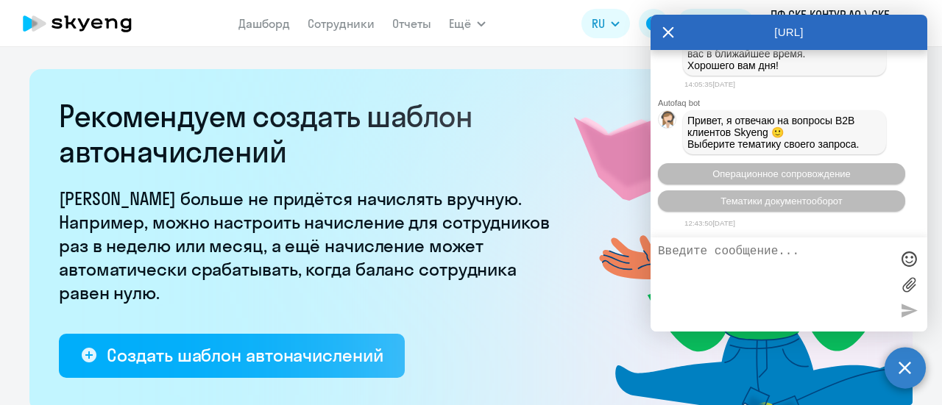
click at [746, 250] on textarea at bounding box center [774, 284] width 233 height 79
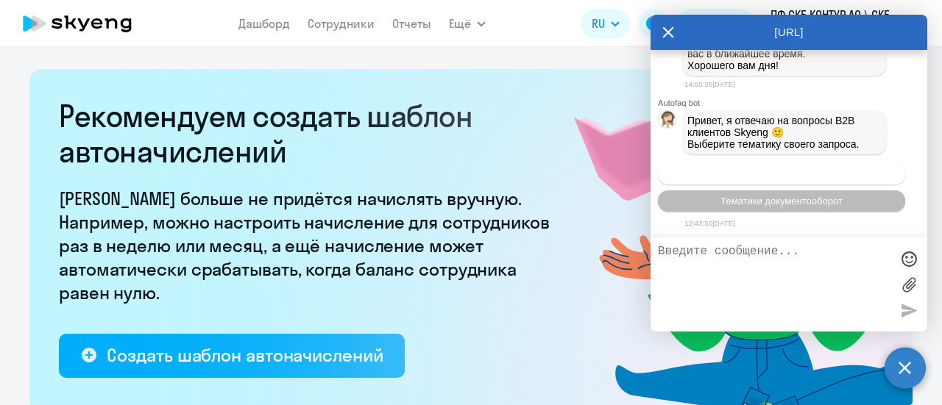
click at [792, 173] on span "Операционное сопровождение" at bounding box center [781, 174] width 138 height 11
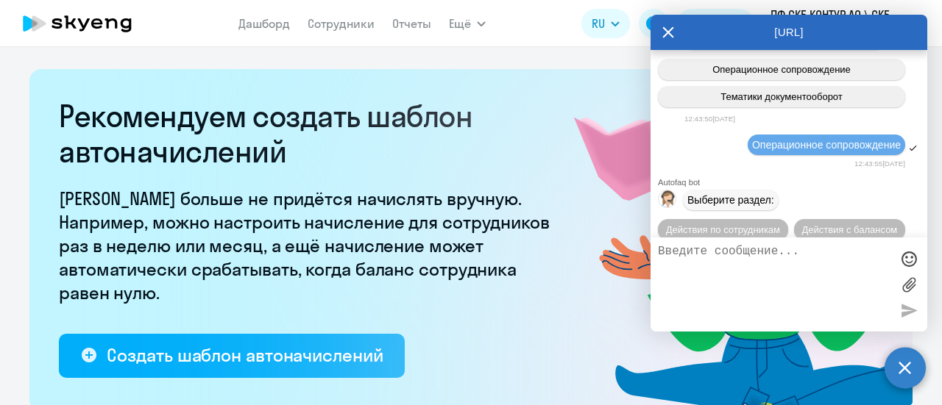
scroll to position [989, 0]
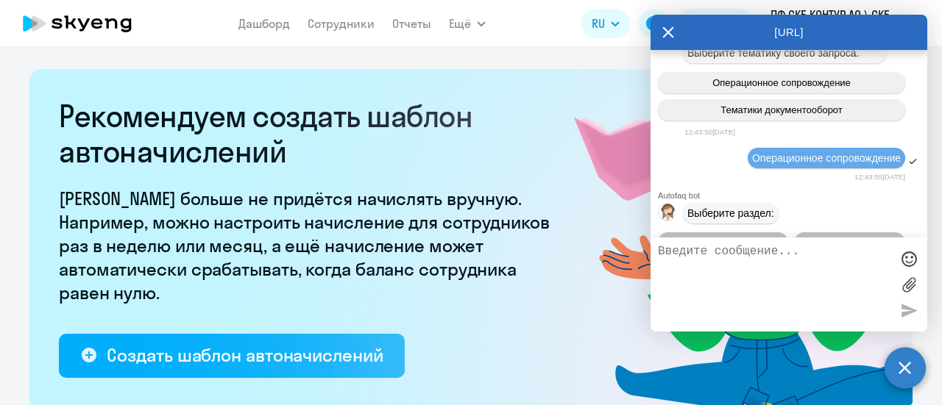
click at [673, 31] on icon at bounding box center [668, 32] width 12 height 35
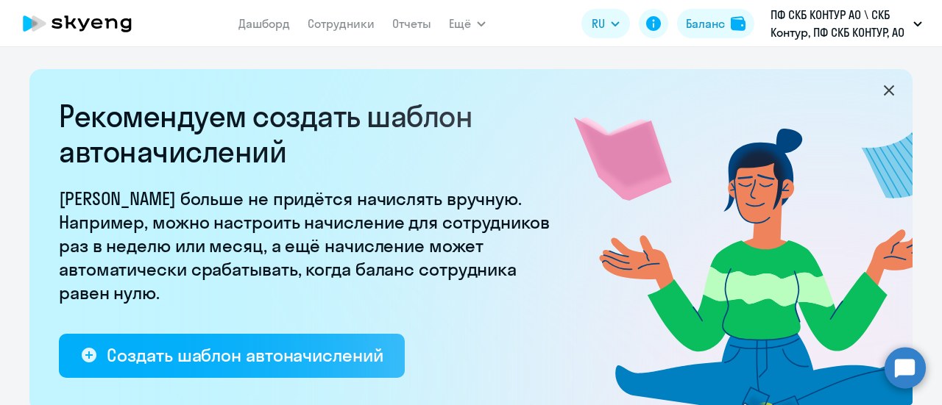
click at [907, 369] on circle at bounding box center [904, 367] width 41 height 41
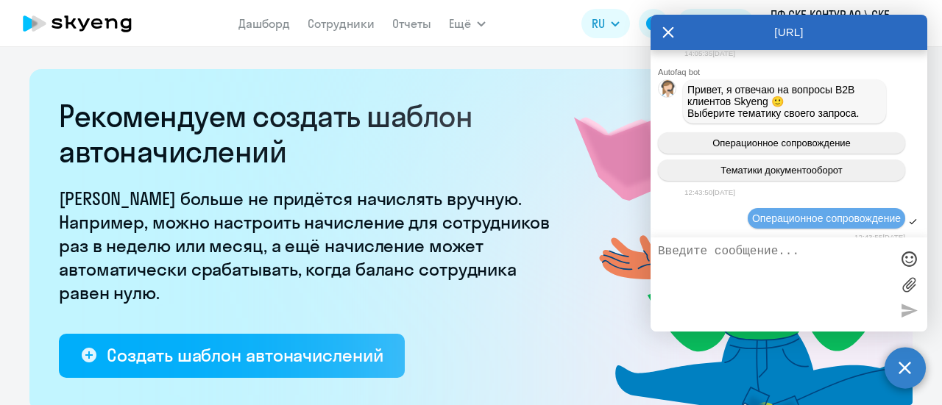
scroll to position [925, 0]
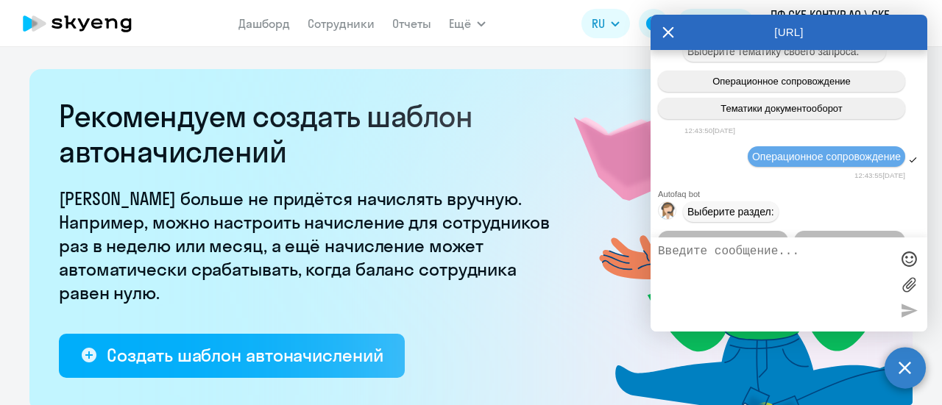
drag, startPoint x: 788, startPoint y: 234, endPoint x: 787, endPoint y: 241, distance: 7.4
click at [787, 241] on div "[URL] Autofaq bot Привет, я отвечаю на вопросы B2B клиентов Skyeng 🙂 Выберите т…" at bounding box center [788, 173] width 277 height 317
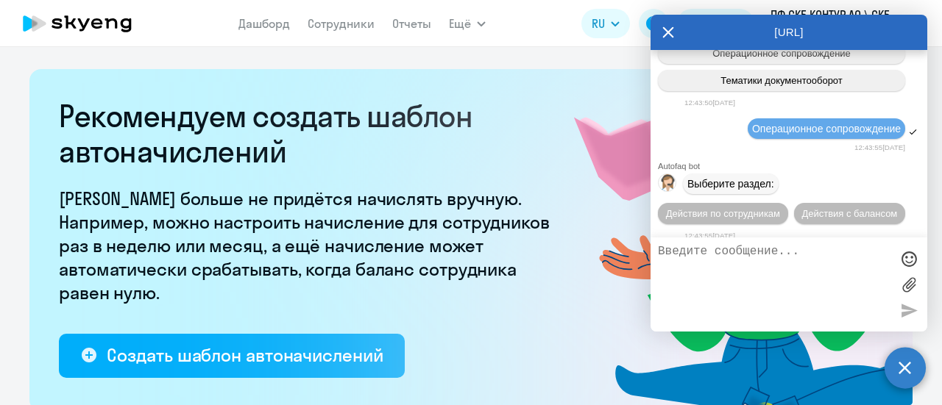
click at [772, 255] on textarea at bounding box center [774, 284] width 233 height 79
type textarea "Тематика документооборот"
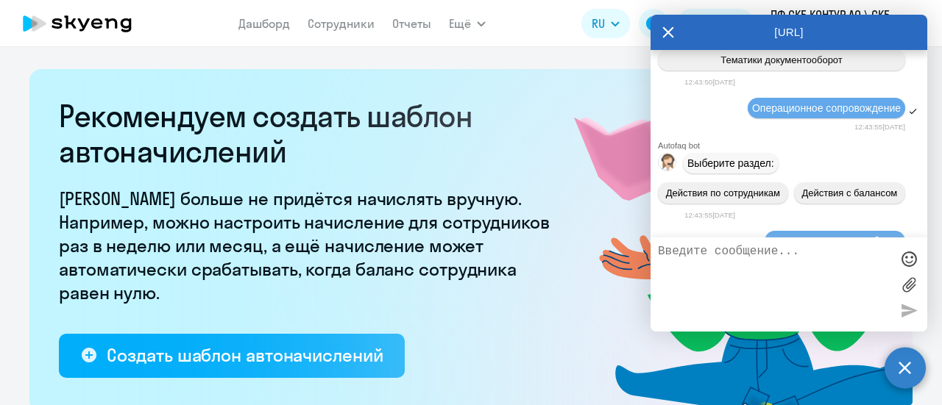
scroll to position [1107, 0]
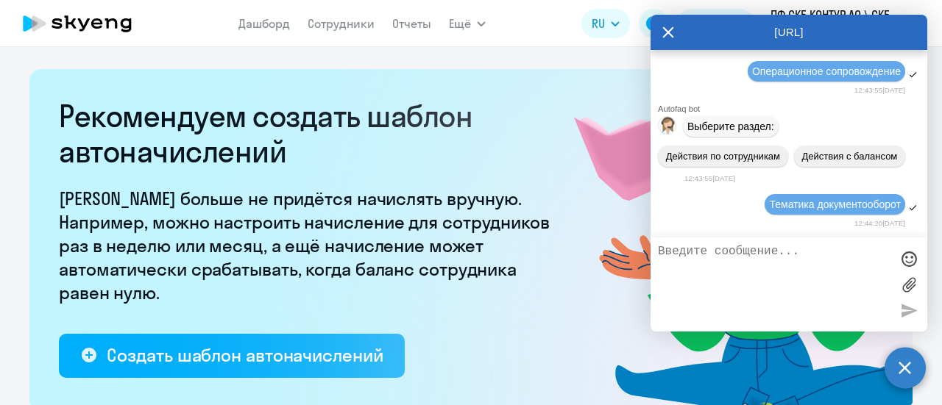
click at [726, 239] on div at bounding box center [788, 285] width 277 height 94
click at [731, 252] on textarea at bounding box center [774, 284] width 233 height 79
type textarea "[PERSON_NAME]"
type textarea "Добрый день!"
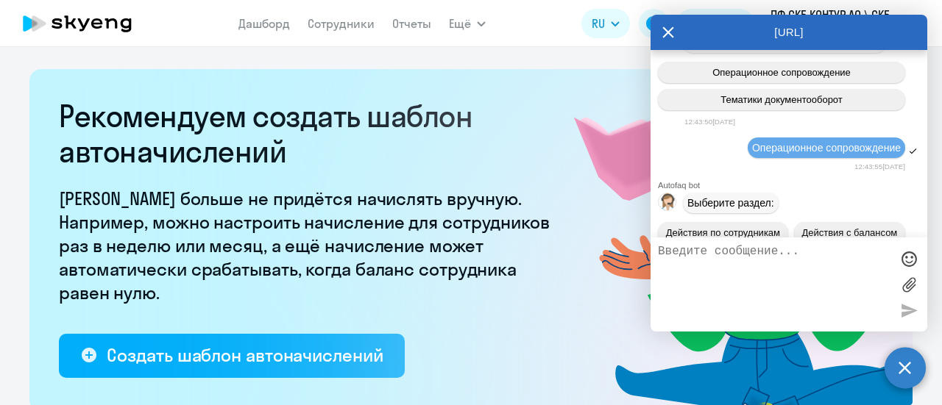
scroll to position [1152, 0]
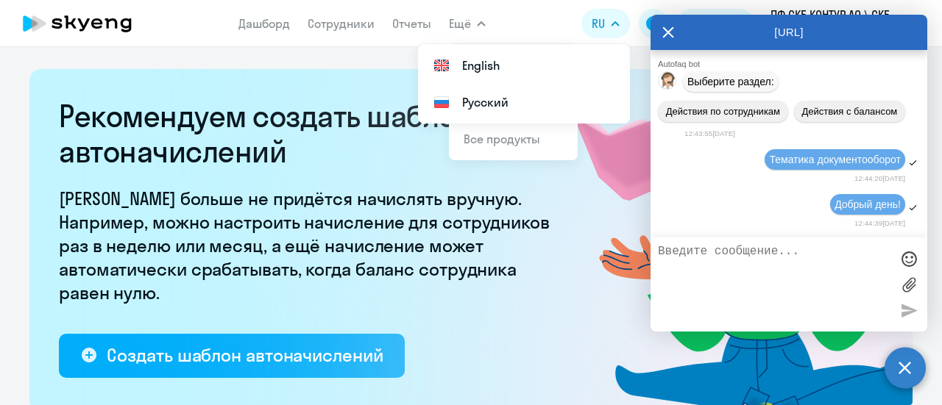
drag, startPoint x: 505, startPoint y: 111, endPoint x: 621, endPoint y: 52, distance: 130.6
click at [507, 109] on li "Русский" at bounding box center [524, 102] width 212 height 37
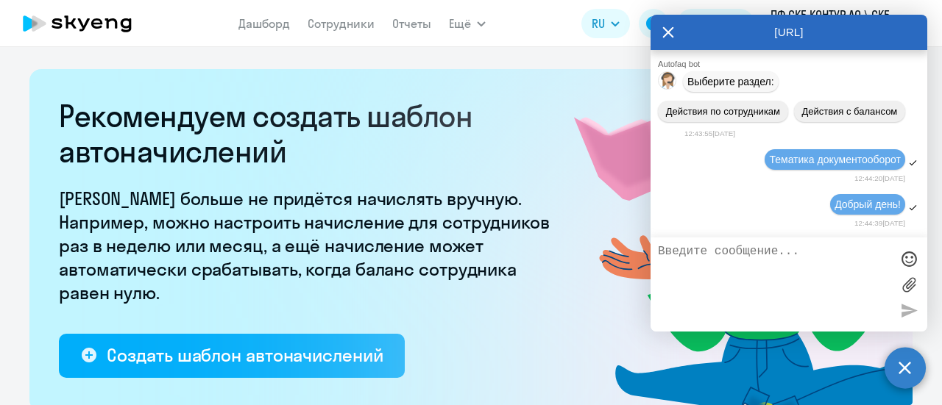
click at [668, 29] on icon at bounding box center [668, 32] width 12 height 35
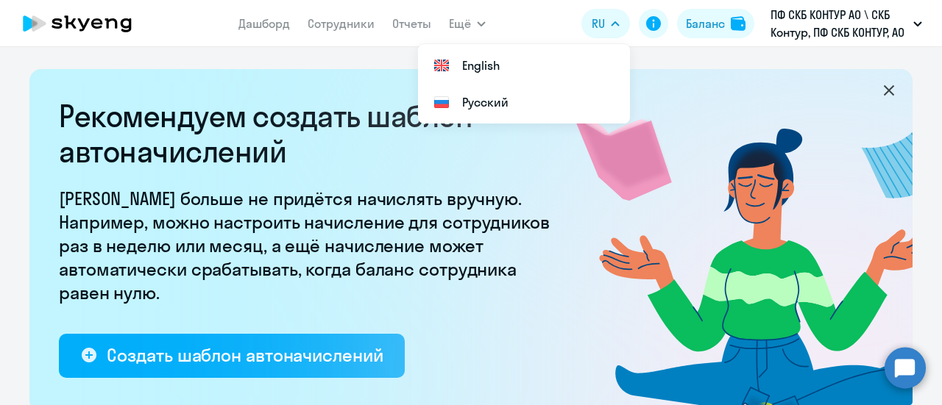
click at [614, 31] on button "RU" at bounding box center [605, 23] width 49 height 29
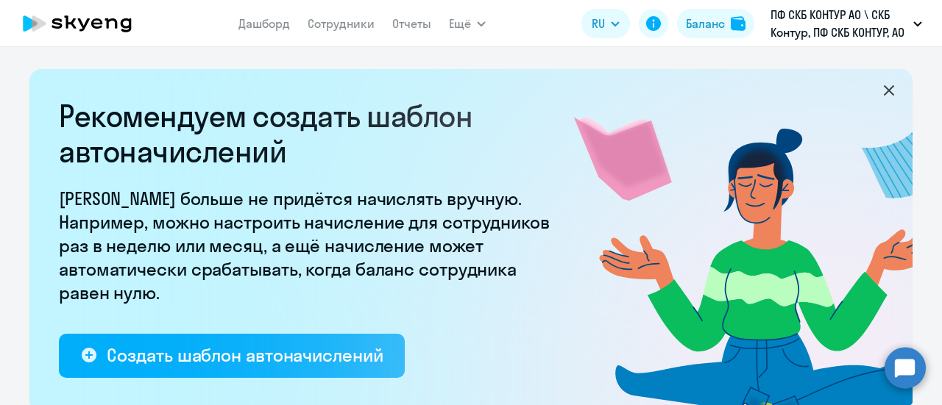
click at [901, 366] on circle at bounding box center [904, 367] width 41 height 41
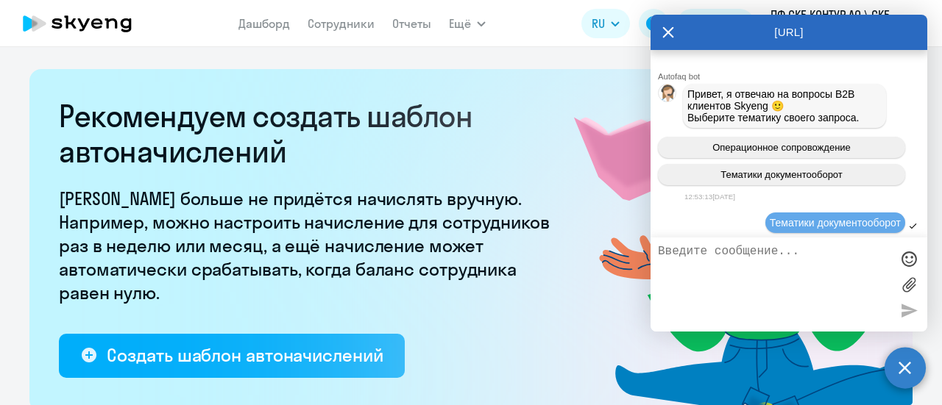
scroll to position [1146, 0]
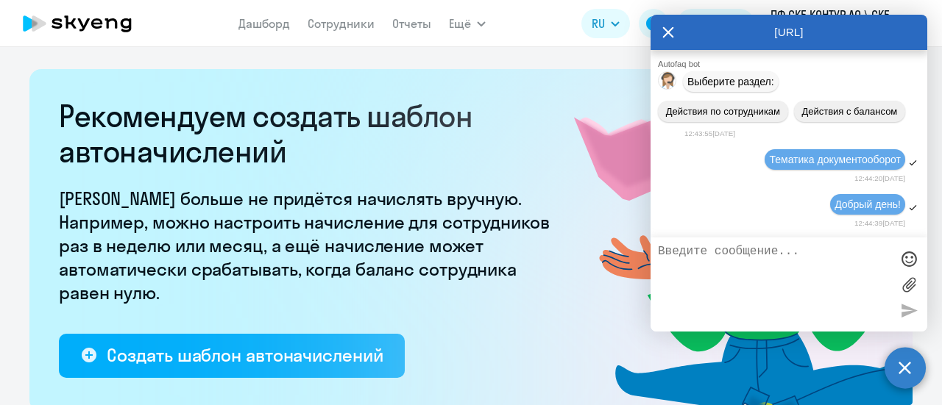
click at [776, 263] on textarea at bounding box center [774, 284] width 233 height 79
click at [887, 264] on textarea at bounding box center [774, 284] width 233 height 79
click at [773, 258] on textarea at bounding box center [774, 284] width 233 height 79
click at [907, 286] on label at bounding box center [909, 285] width 22 height 22
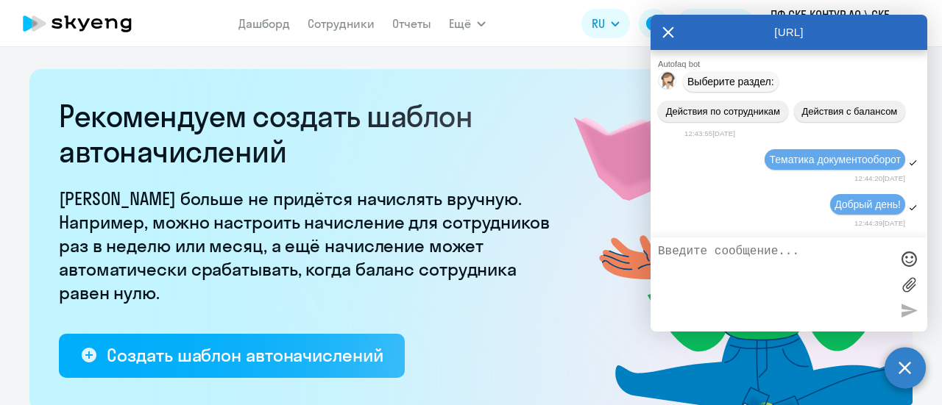
click at [0, 0] on input "file" at bounding box center [0, 0] width 0 height 0
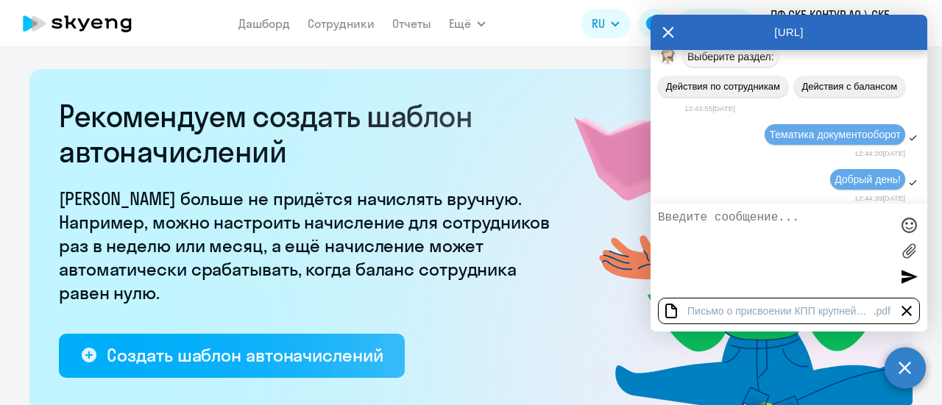
click at [714, 221] on textarea at bounding box center [774, 250] width 233 height 79
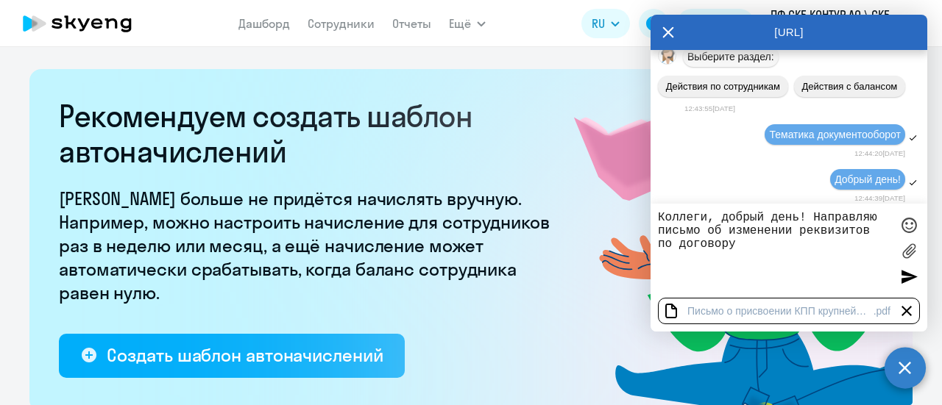
paste textarea "Д/OAHO/2023/533/1/24 от [DATE]"
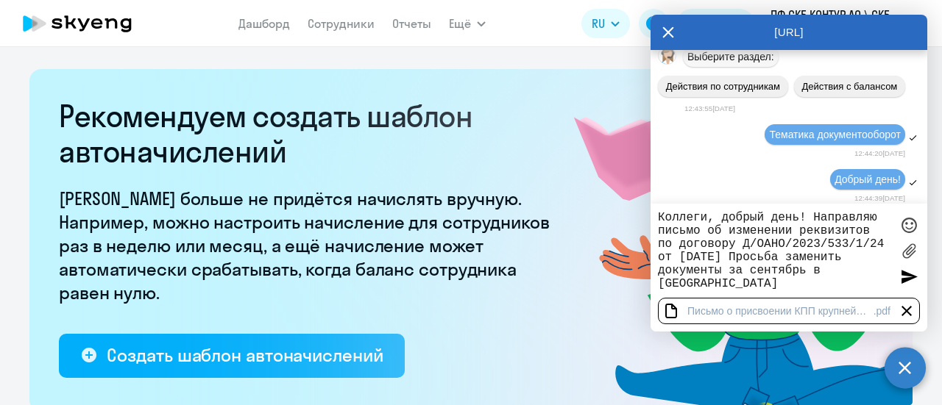
type textarea "Коллеги, добрый день! Направляю письмо об изменении реквизитов по договору Д/OA…"
click at [910, 274] on div at bounding box center [909, 277] width 22 height 22
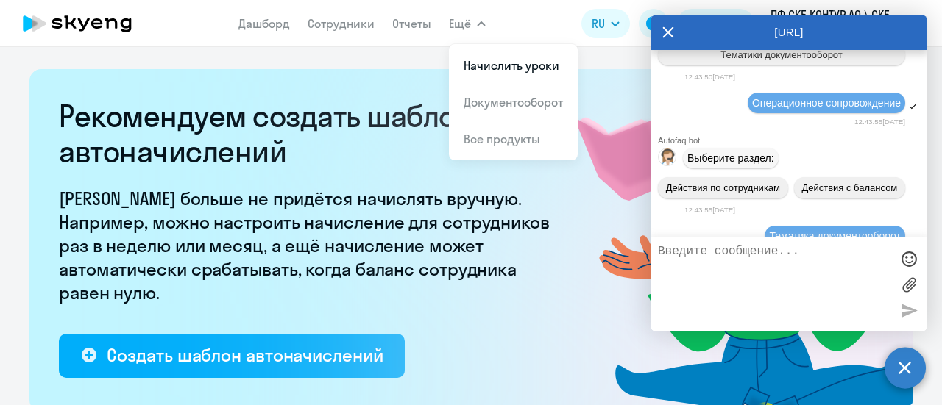
scroll to position [1265, 0]
